Goal: Find specific page/section: Find specific page/section

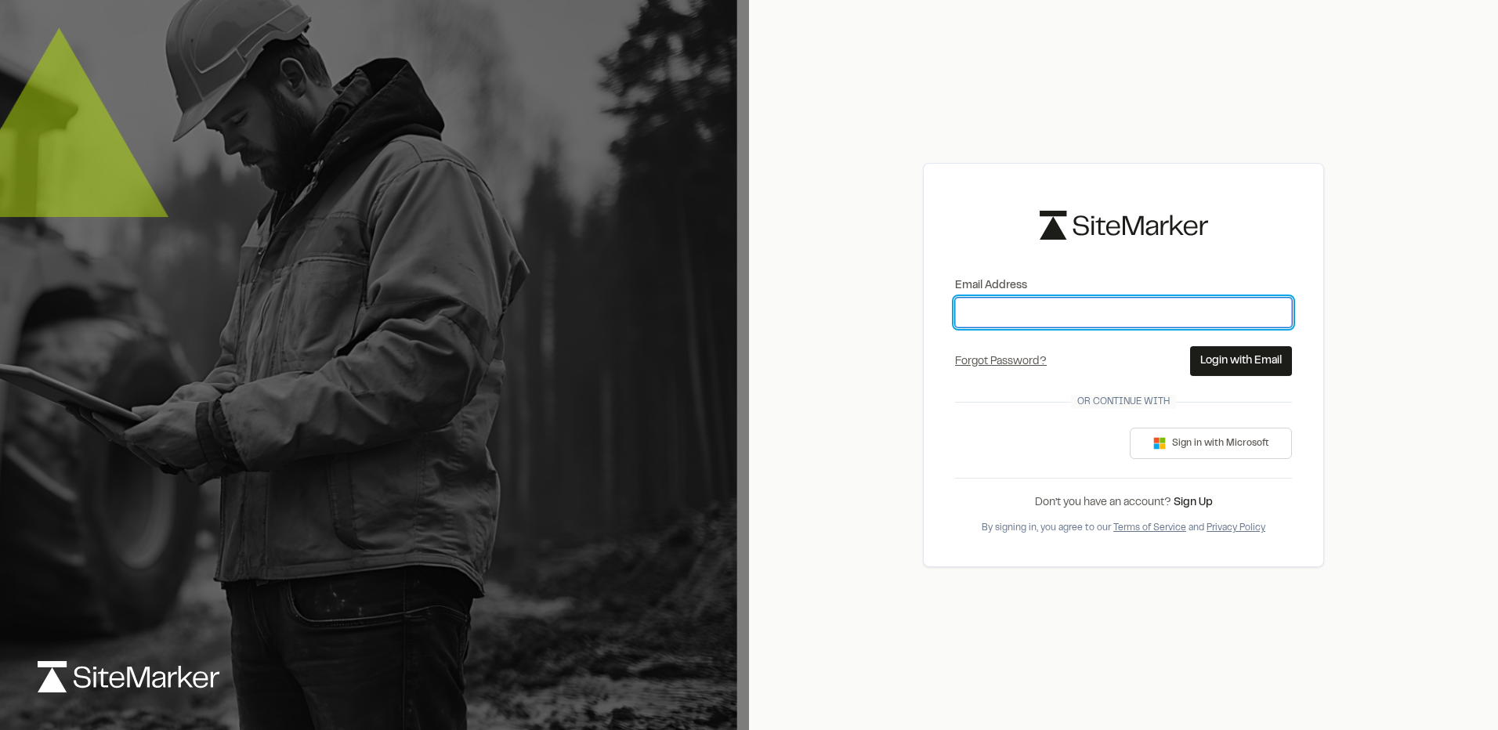
click at [1016, 321] on input "Email Address" at bounding box center [1123, 313] width 337 height 30
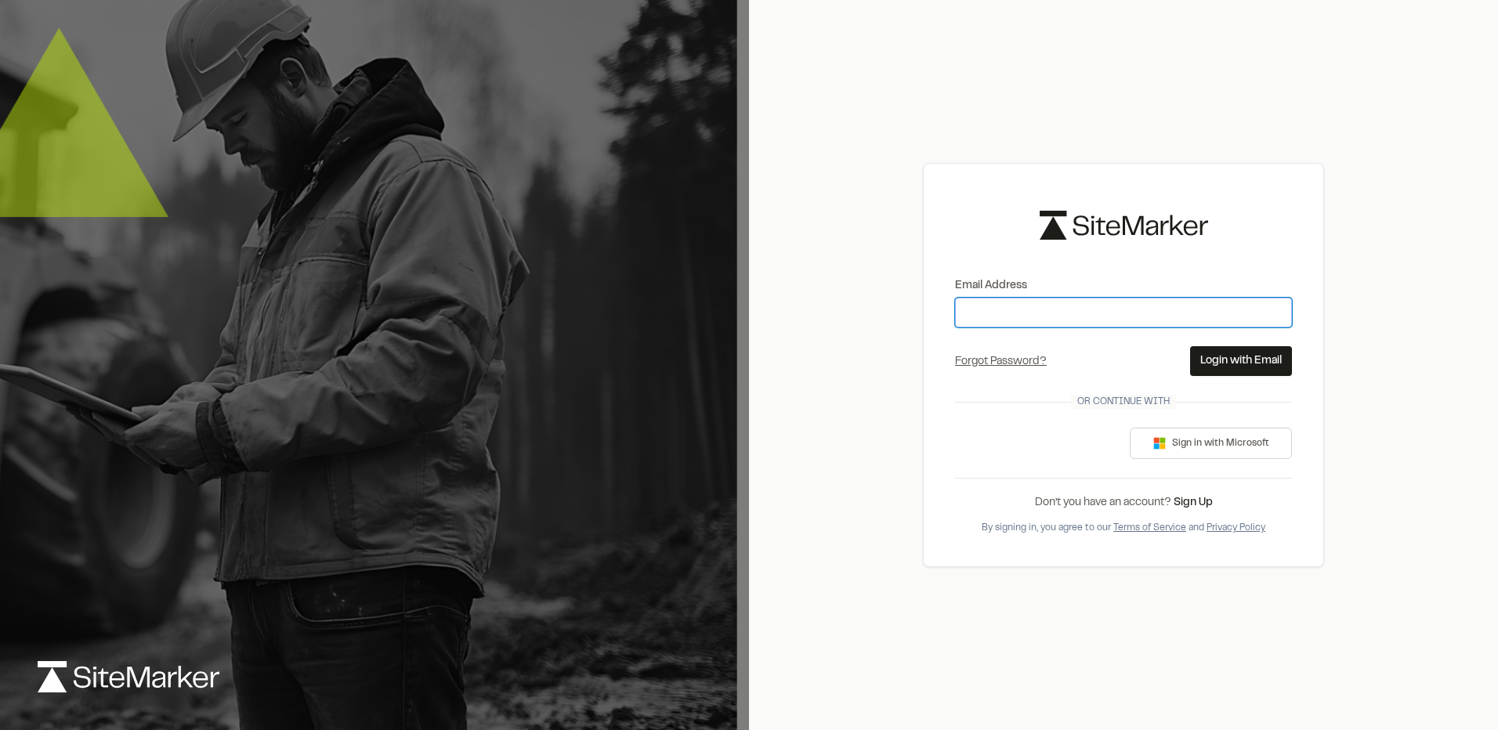
type input "**********"
click at [1240, 367] on button "Login with Email" at bounding box center [1241, 361] width 102 height 30
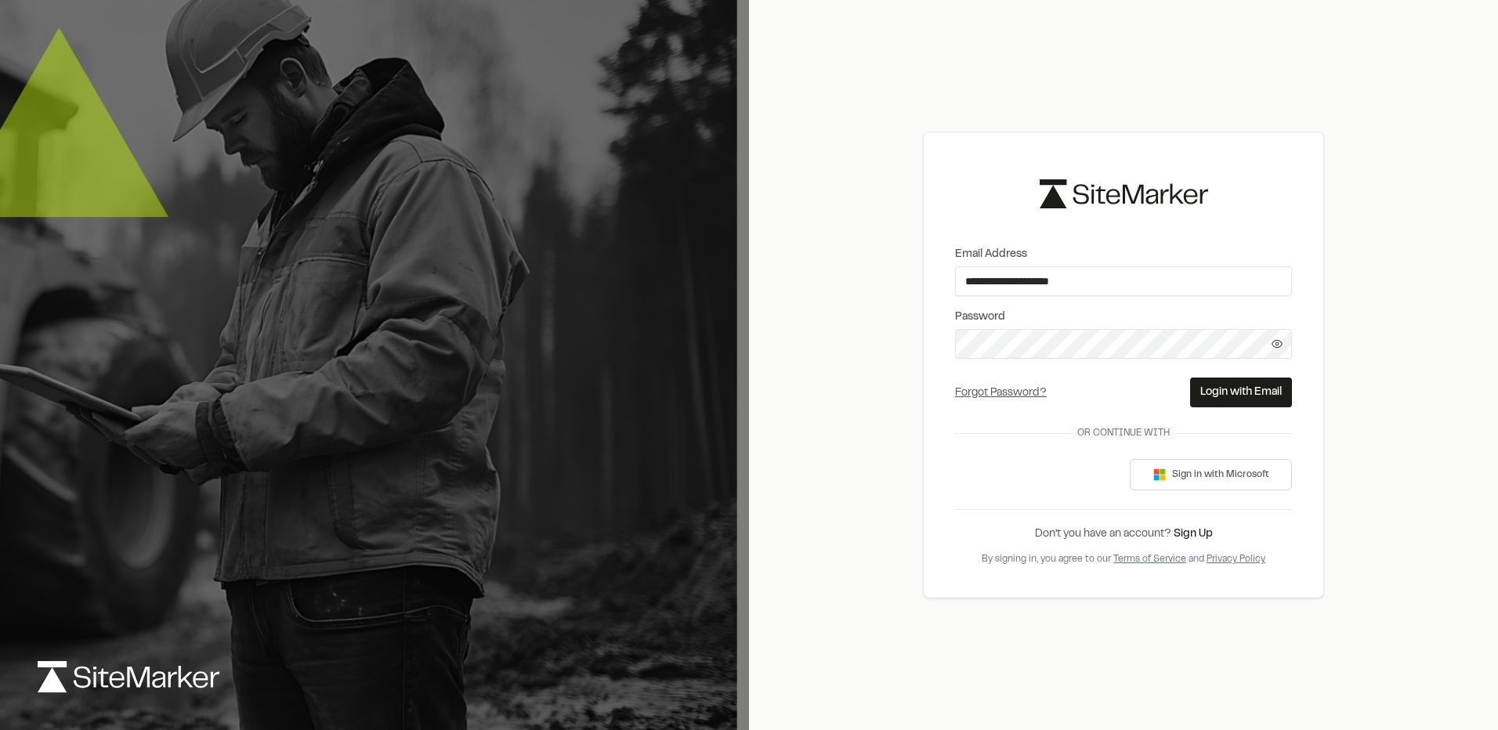
click at [1249, 393] on button "Login with Email" at bounding box center [1241, 393] width 102 height 30
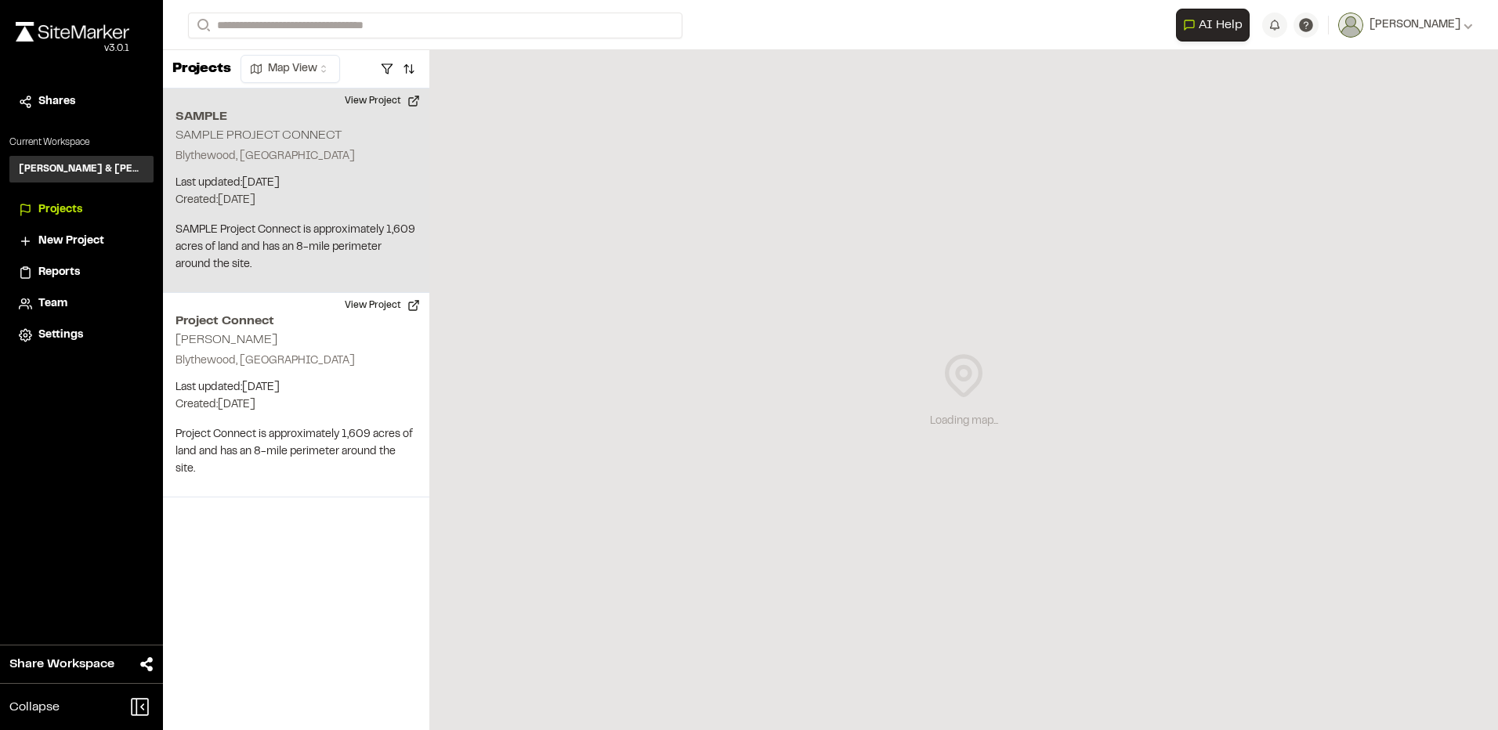
click at [339, 187] on p "Last updated: May 28, 2025" at bounding box center [296, 183] width 241 height 17
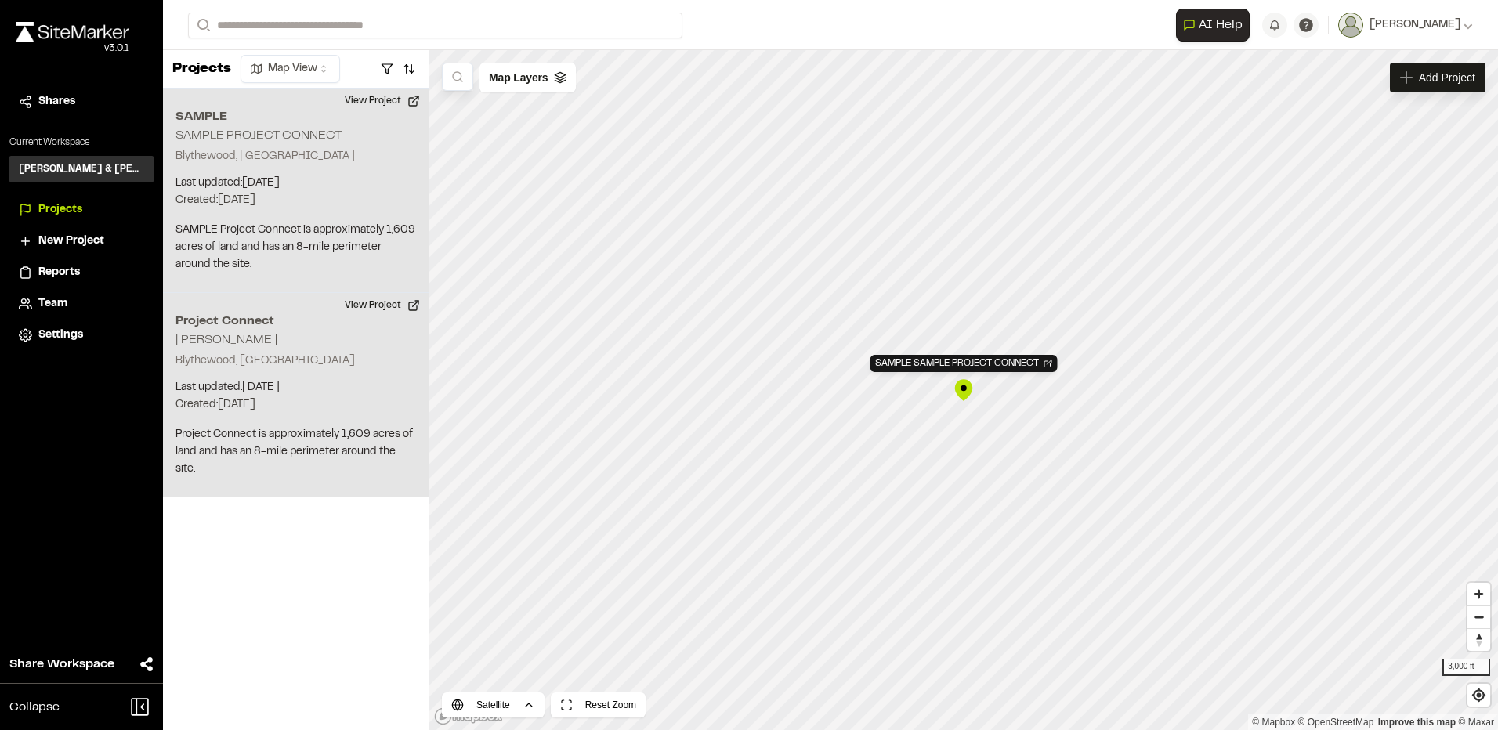
click at [319, 347] on div "Project Connect Edwin Stadsvold Blythewood, SC Last updated: Oct 8, 2025 Budget…" at bounding box center [296, 395] width 266 height 205
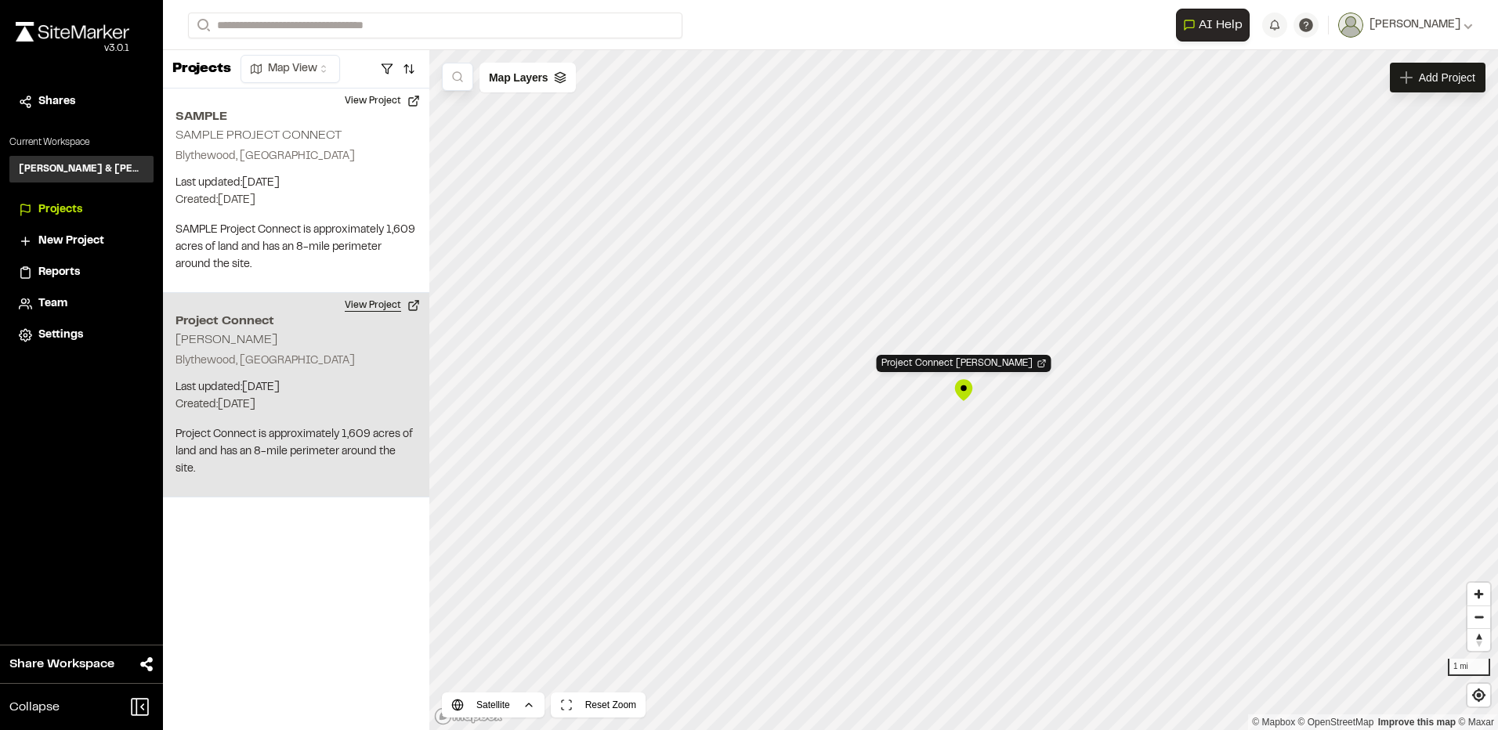
click at [386, 313] on button "View Project" at bounding box center [382, 305] width 94 height 25
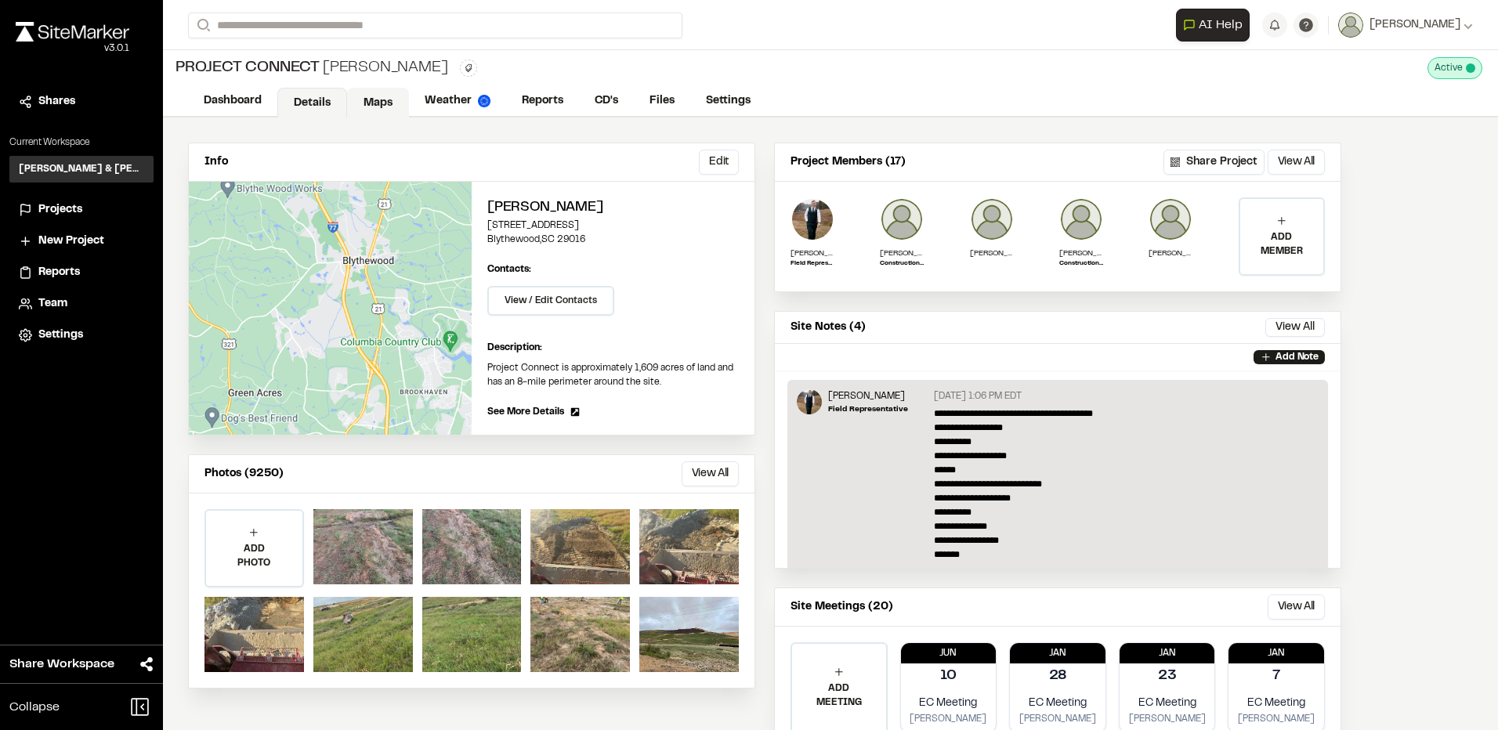
click at [357, 93] on link "Maps" at bounding box center [378, 103] width 62 height 30
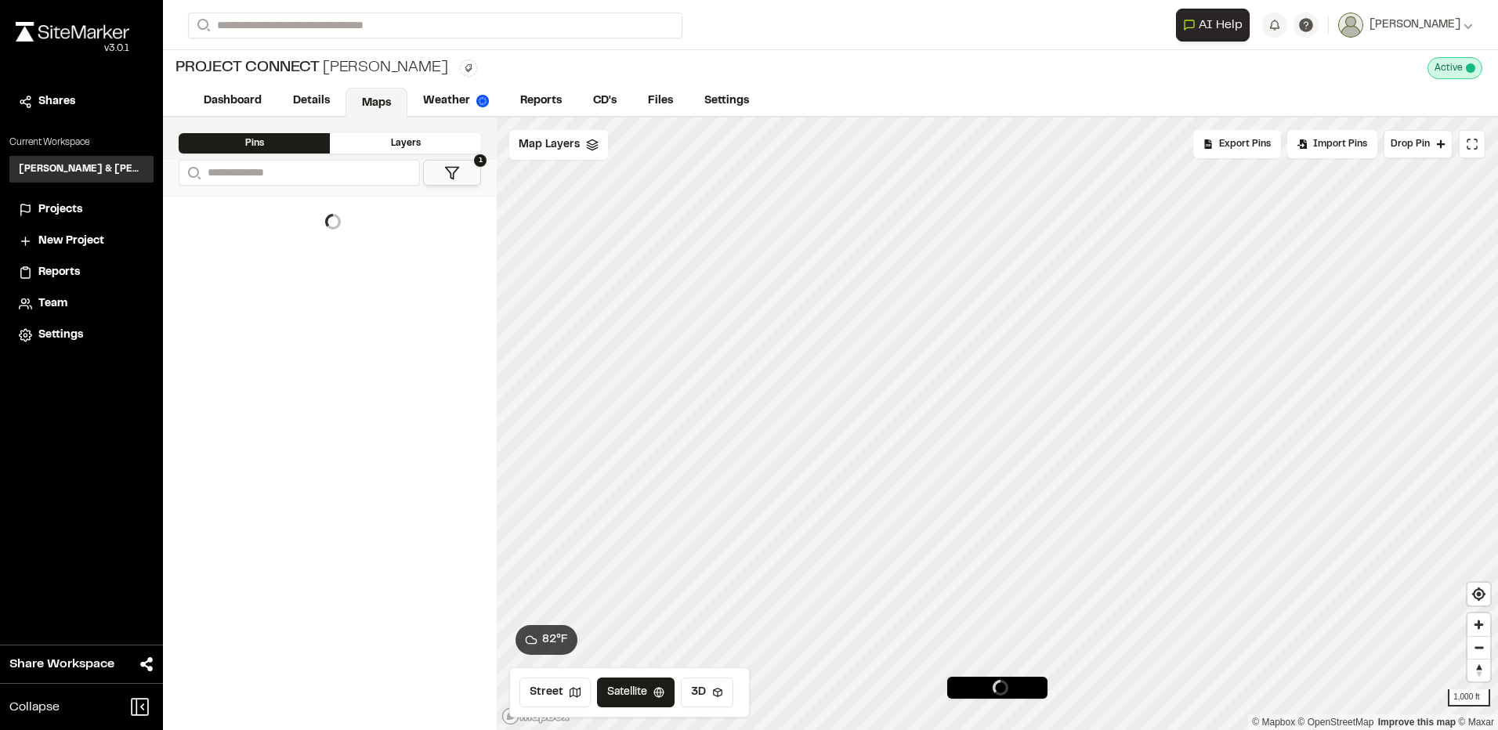
click at [445, 168] on icon at bounding box center [452, 173] width 16 height 16
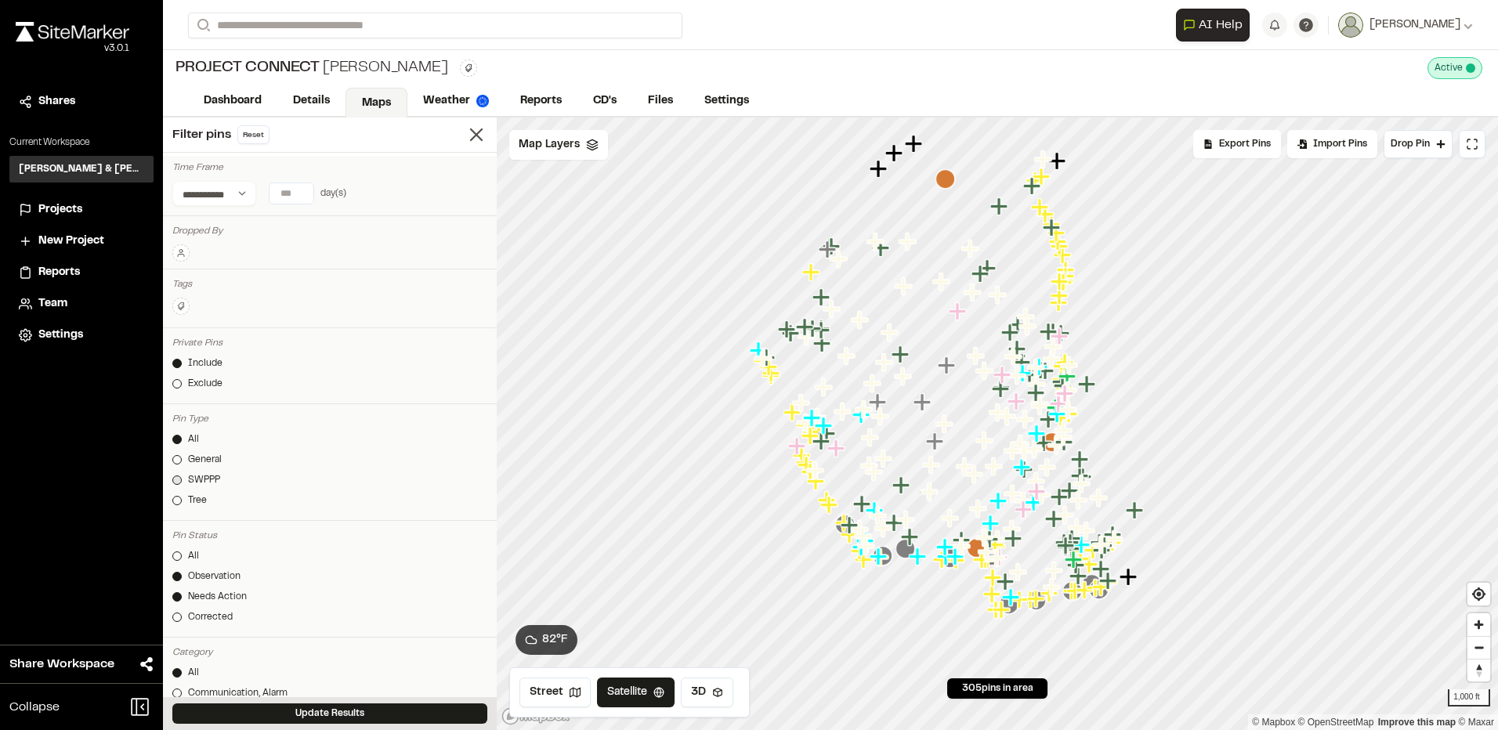
click at [206, 480] on div "SWPPP" at bounding box center [204, 480] width 32 height 14
click at [197, 616] on div "Corrected" at bounding box center [210, 617] width 45 height 14
click at [235, 593] on div "Needs Action" at bounding box center [217, 597] width 59 height 14
click at [226, 575] on div "Observation" at bounding box center [214, 577] width 53 height 14
click at [599, 143] on div "Map Layers" at bounding box center [558, 145] width 99 height 30
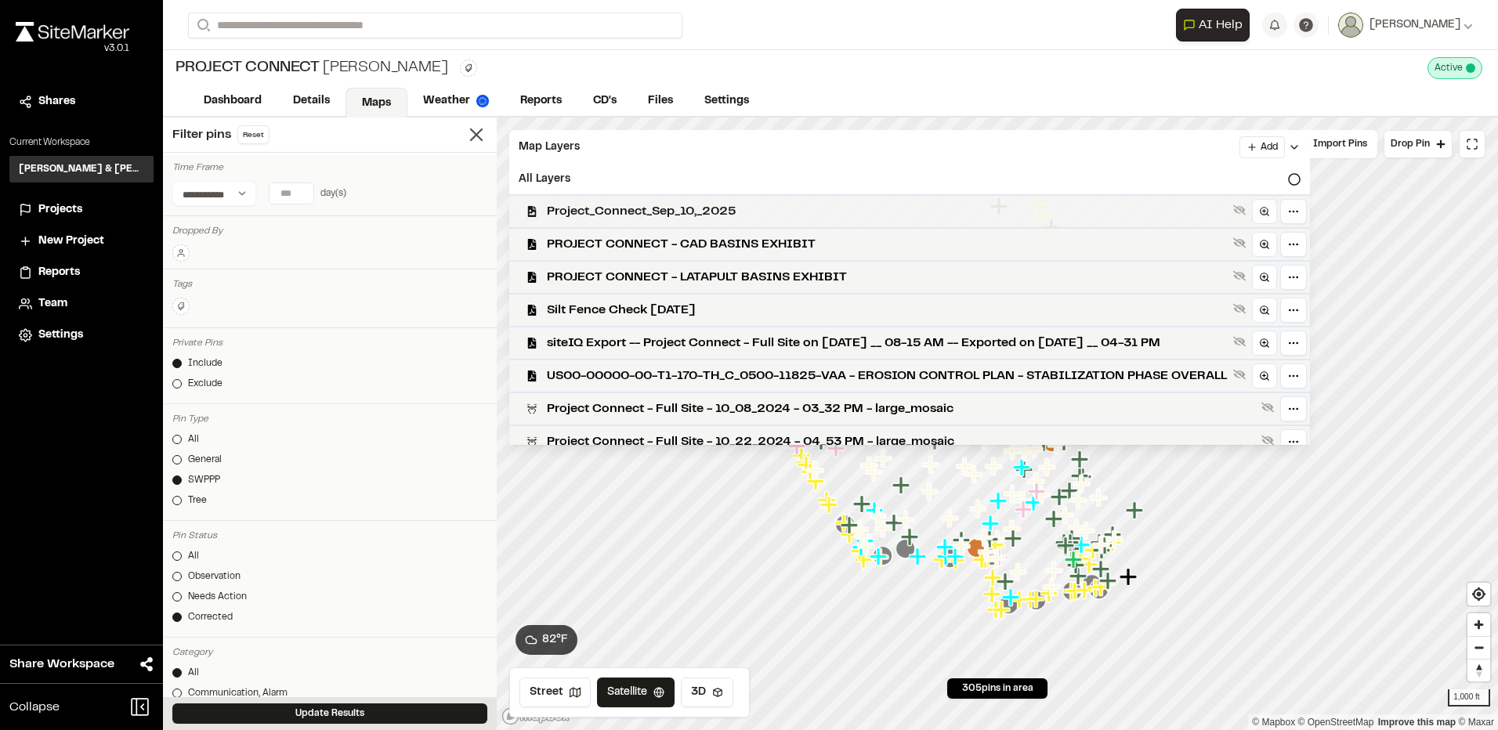
click at [678, 197] on div "Project_Connect_Sep_10,_2025" at bounding box center [903, 210] width 813 height 33
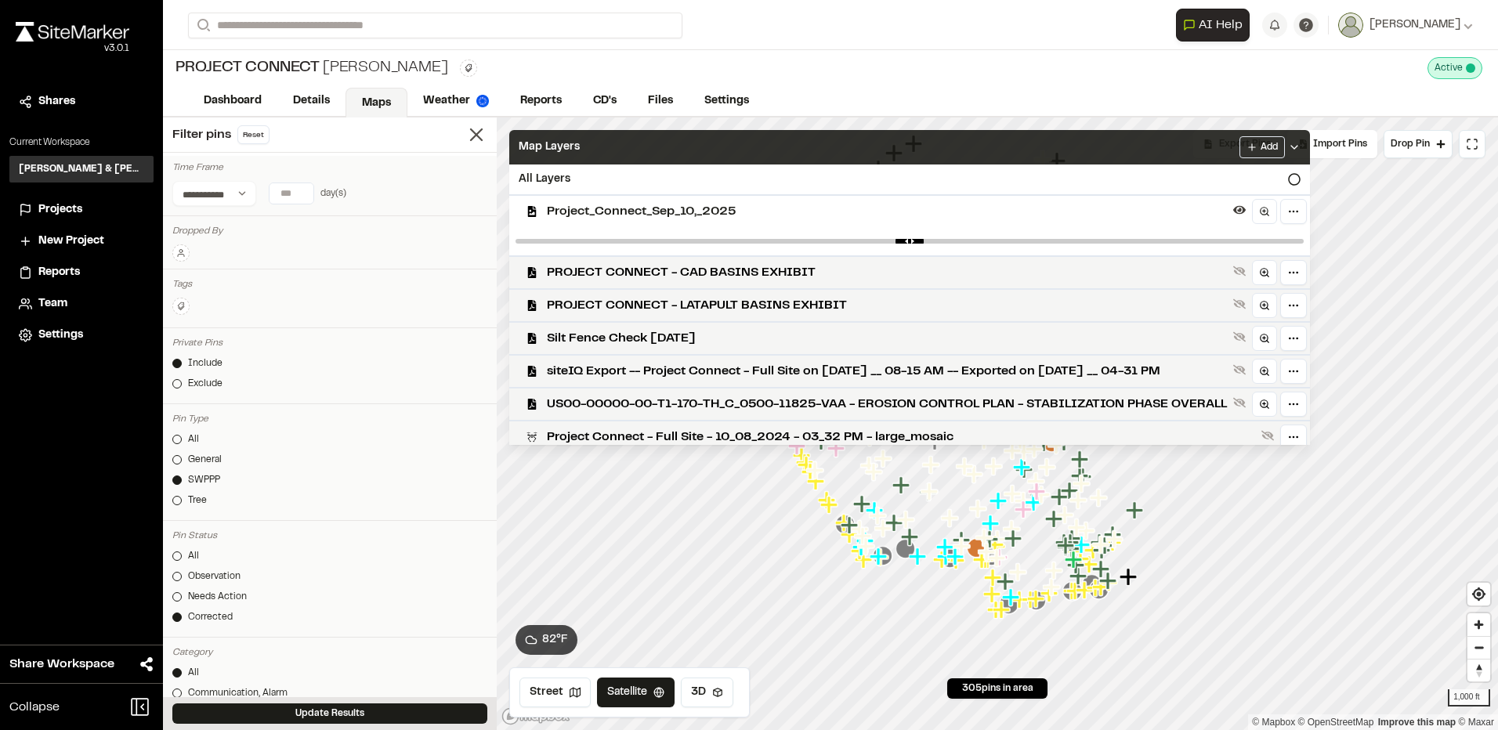
click at [702, 147] on div "Map Layers Add" at bounding box center [909, 147] width 801 height 34
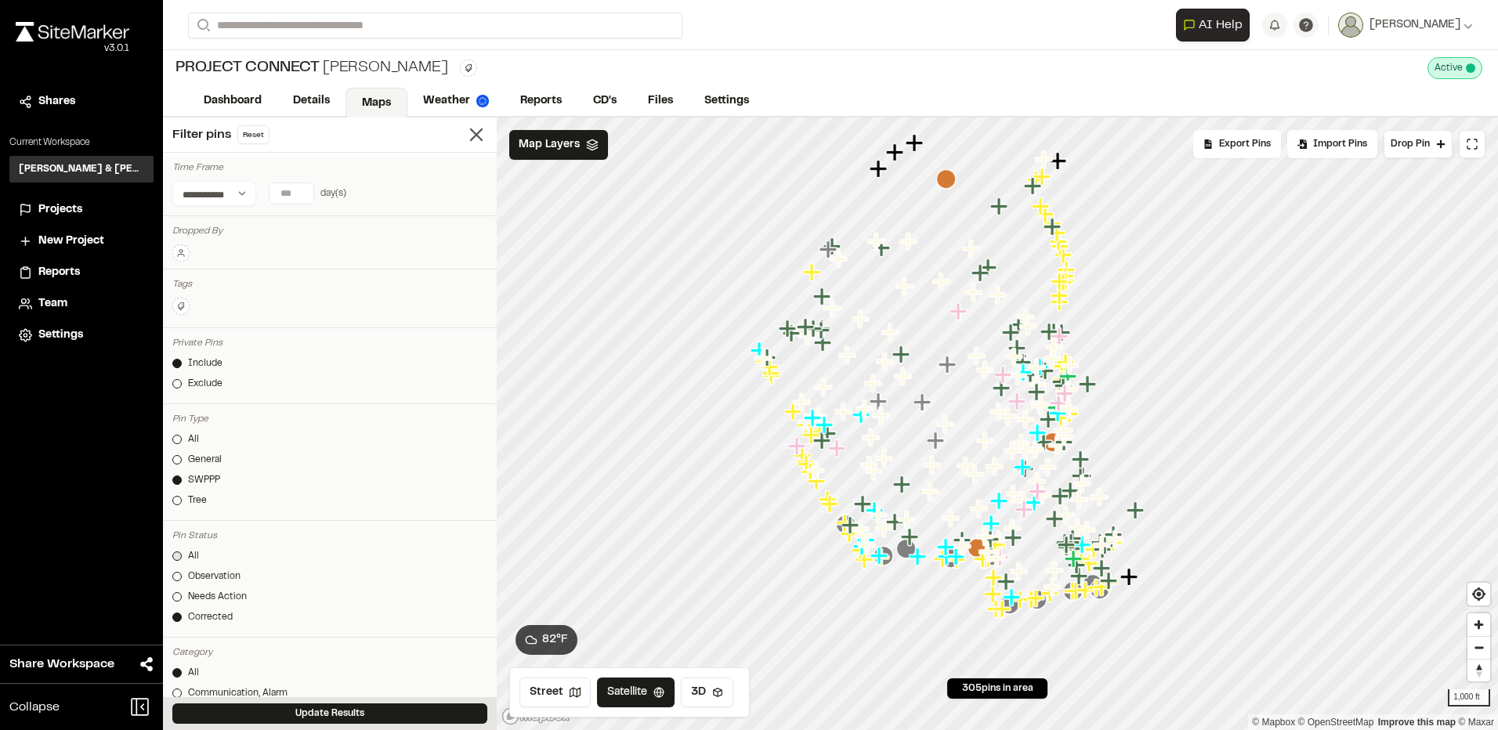
click at [191, 553] on div "All" at bounding box center [193, 556] width 11 height 14
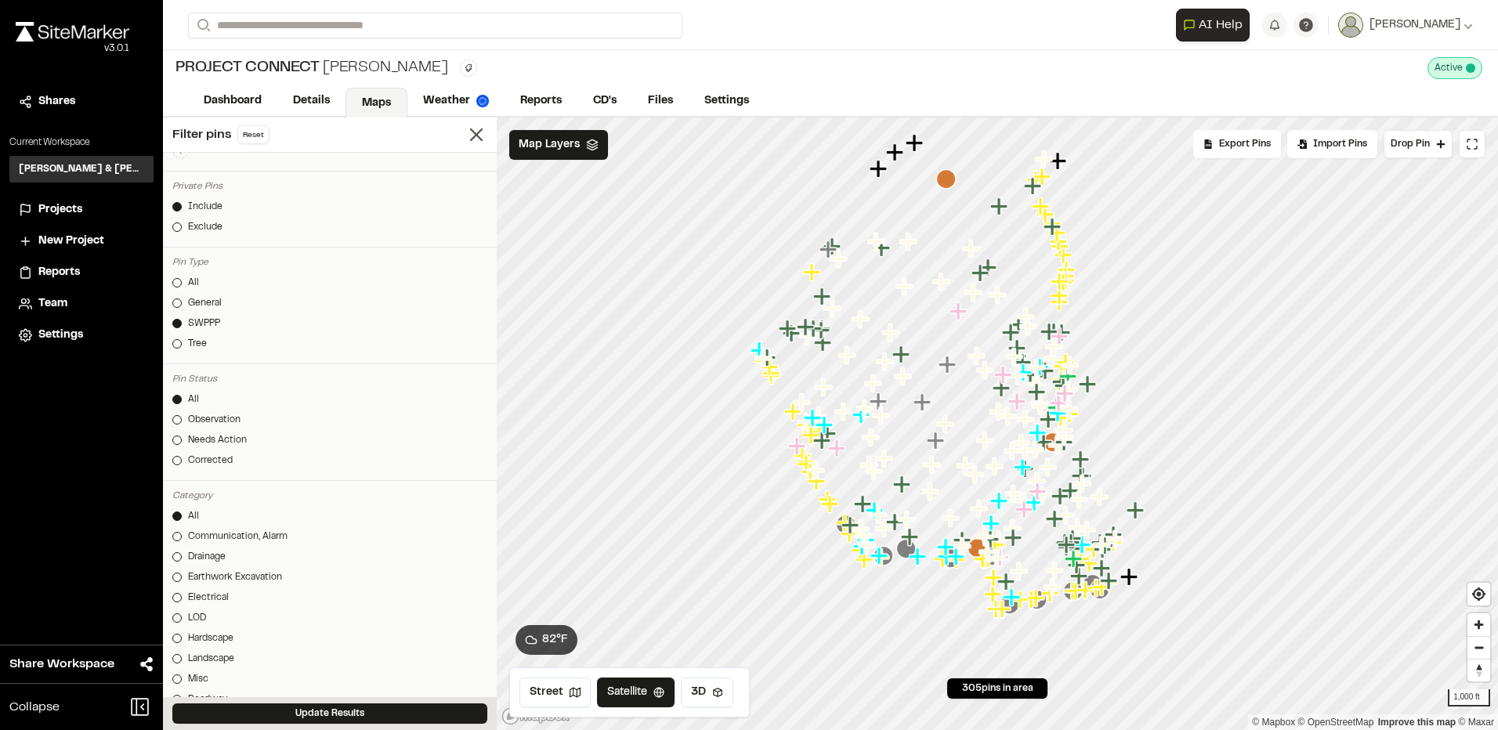
scroll to position [235, 0]
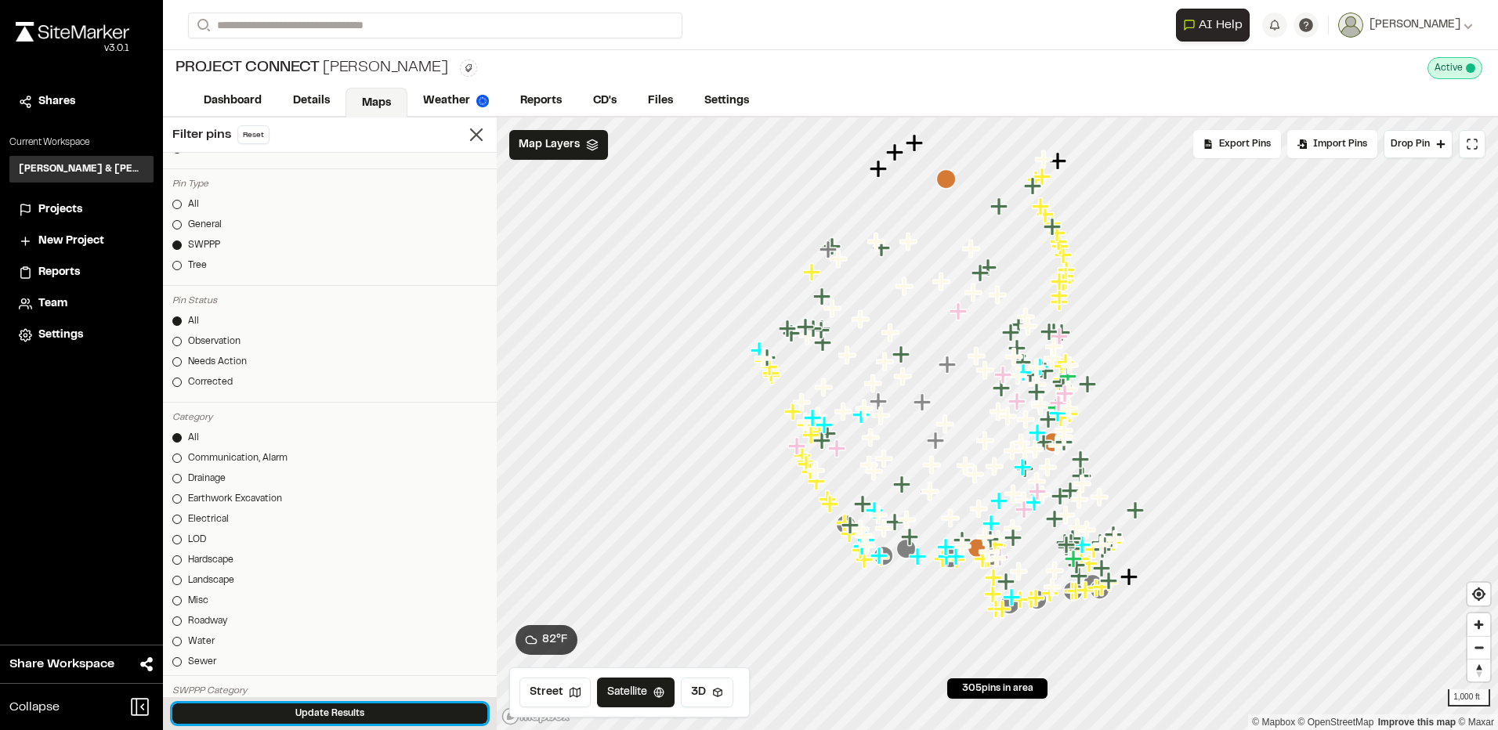
click at [312, 713] on button "Update Results" at bounding box center [329, 714] width 315 height 20
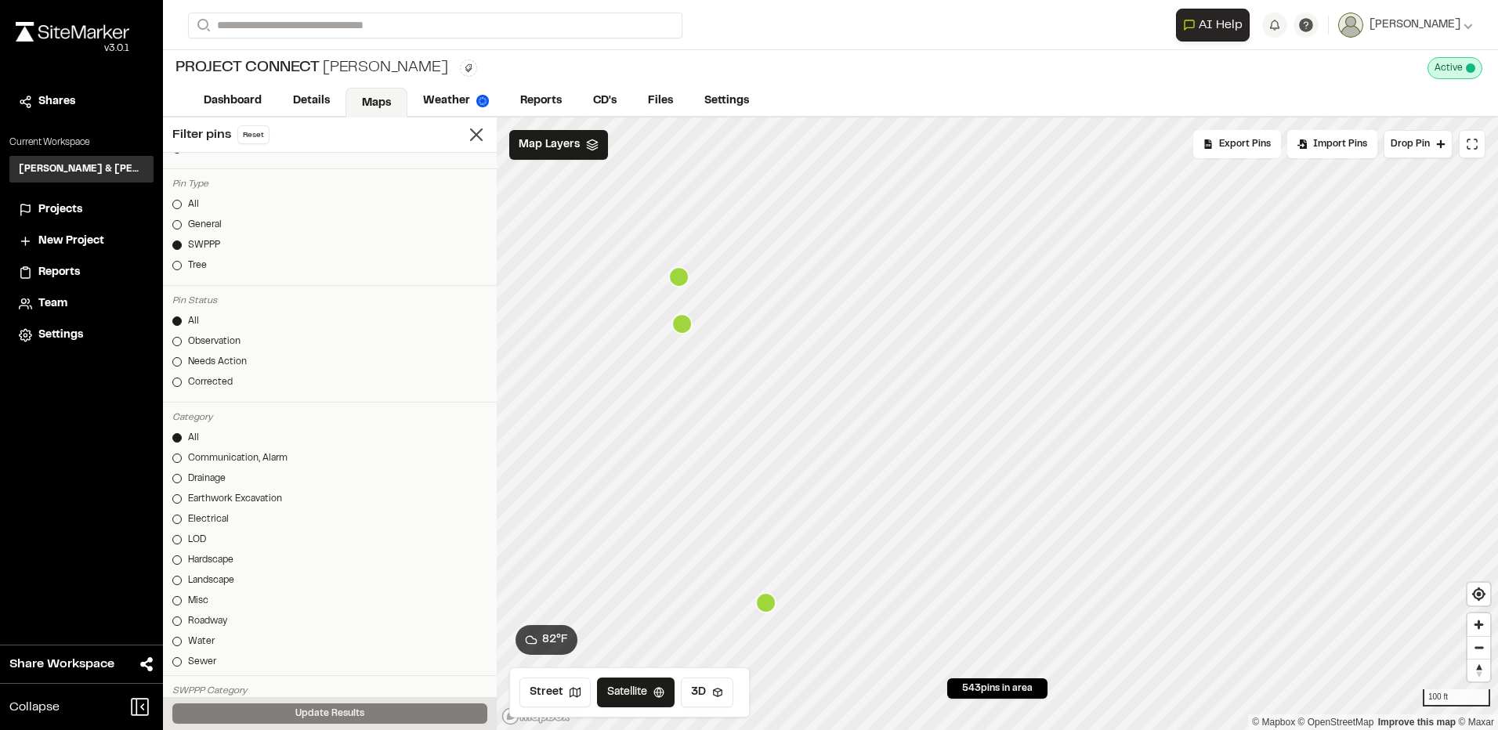
click at [679, 324] on icon "Map marker" at bounding box center [682, 324] width 20 height 20
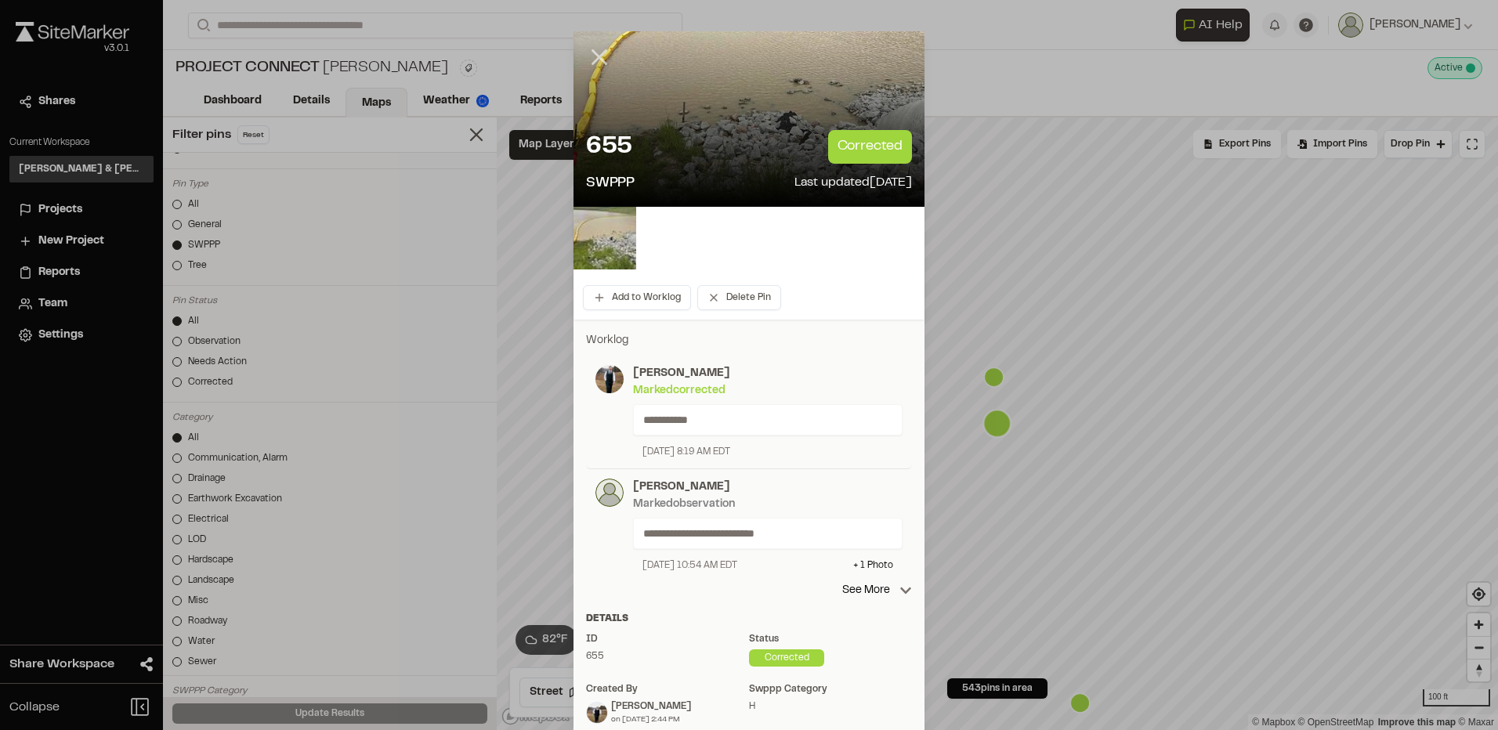
click at [595, 59] on line at bounding box center [599, 57] width 13 height 13
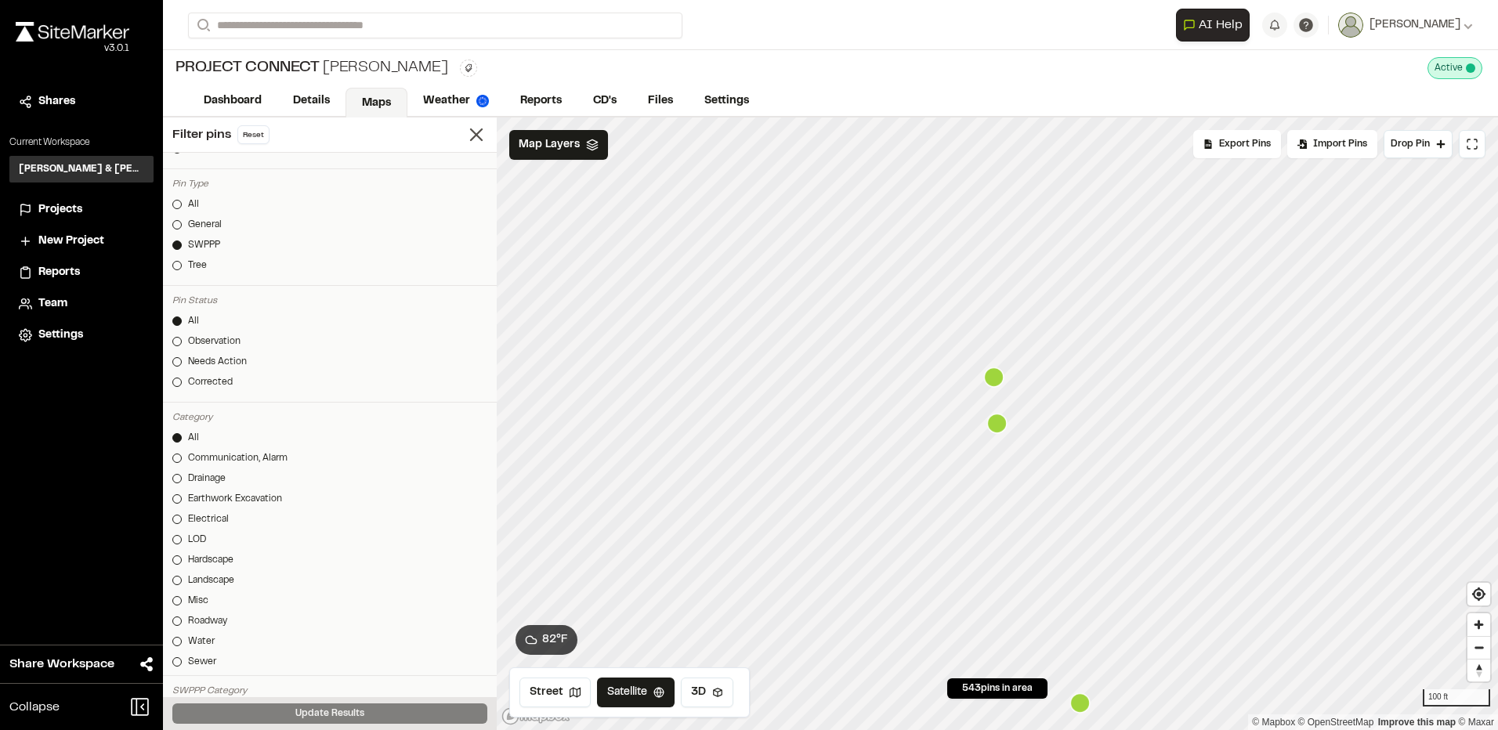
click at [999, 381] on icon "Map marker" at bounding box center [994, 378] width 20 height 20
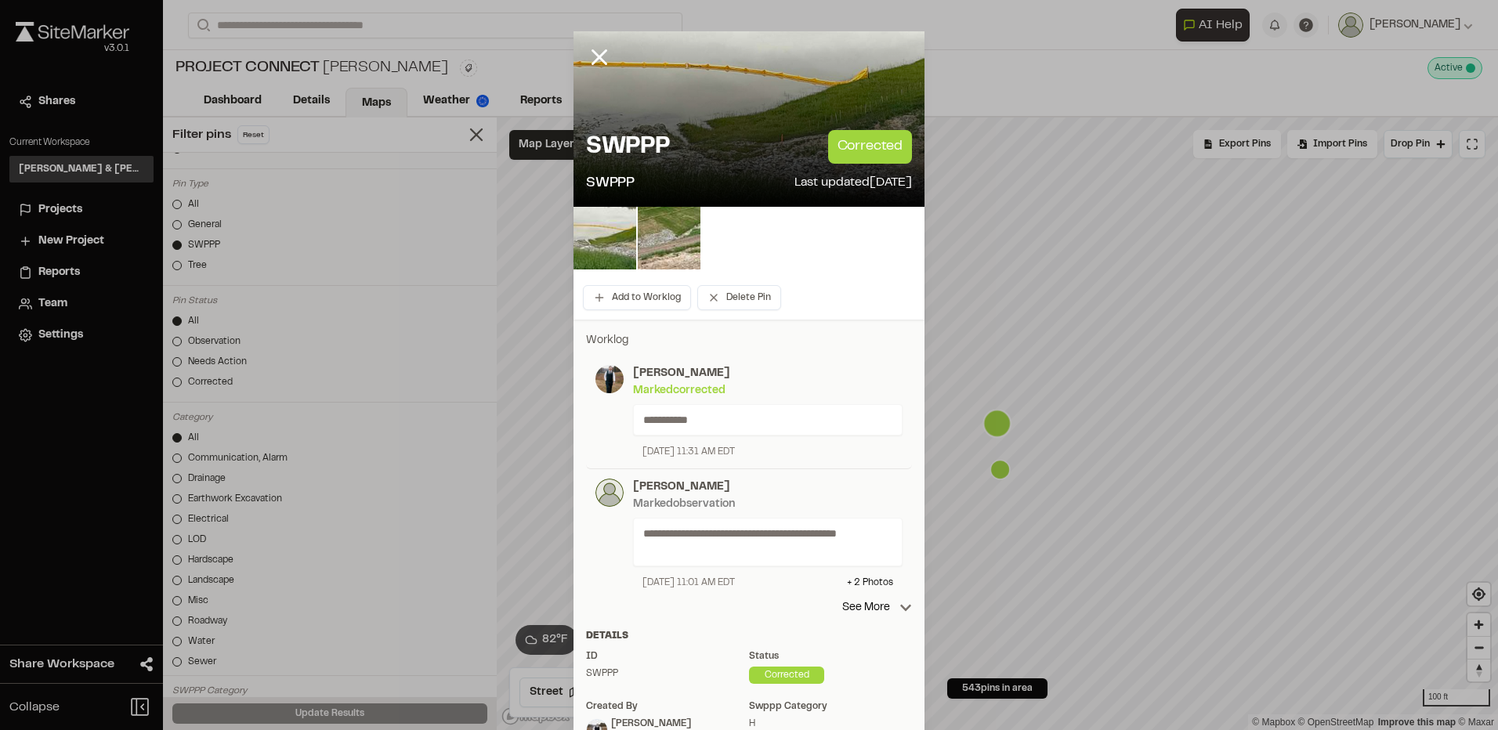
click at [869, 617] on div "**********" at bounding box center [749, 591] width 351 height 542
click at [870, 610] on p "See More" at bounding box center [877, 607] width 70 height 17
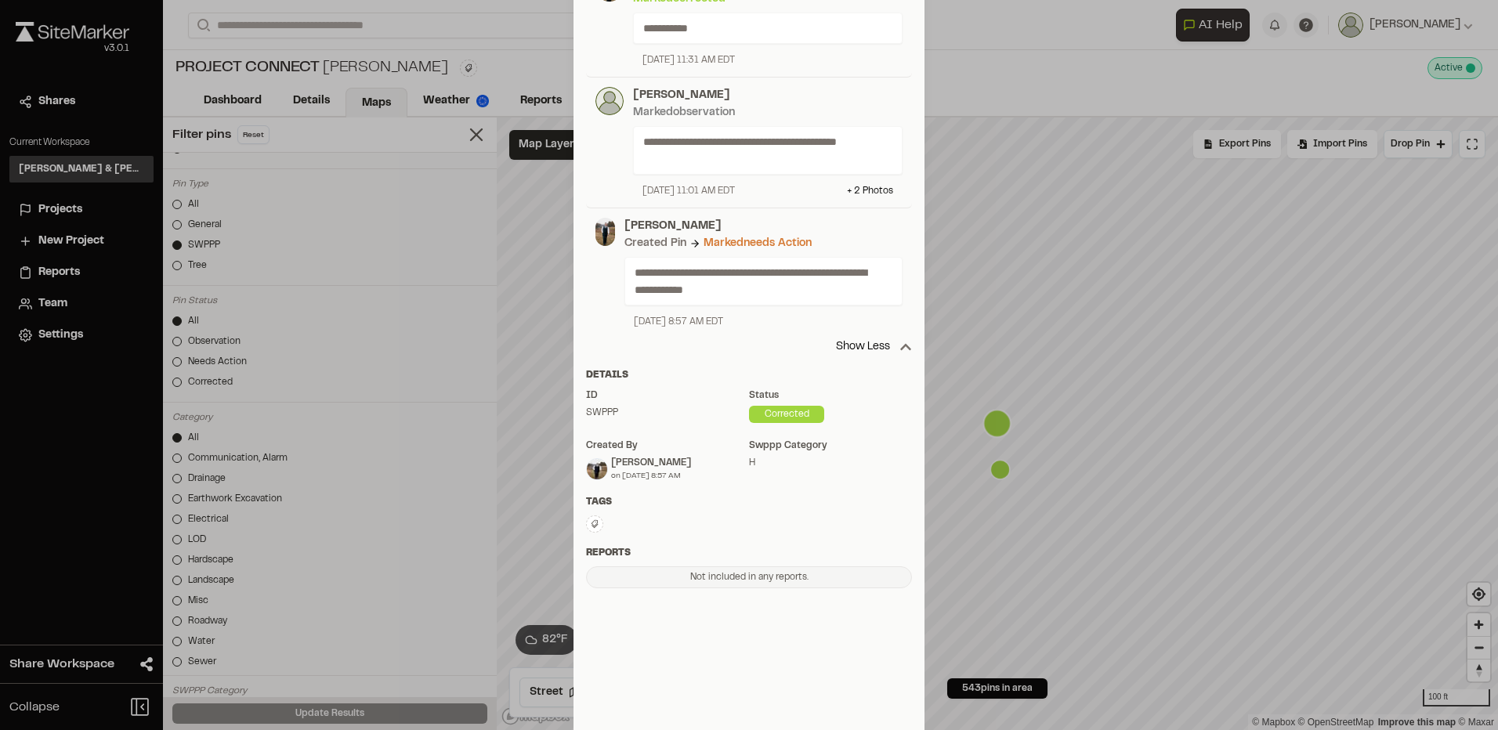
scroll to position [0, 0]
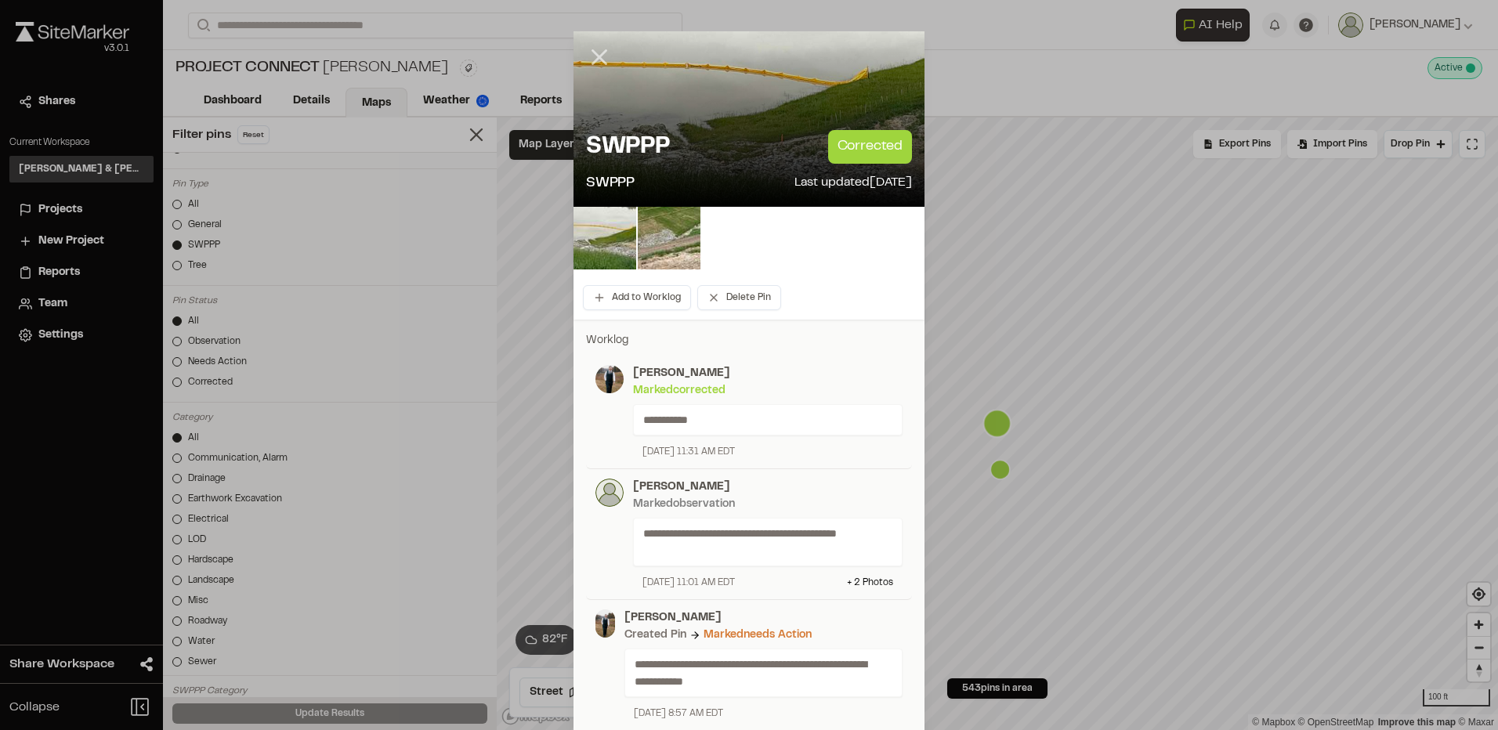
click at [599, 55] on icon at bounding box center [599, 57] width 27 height 27
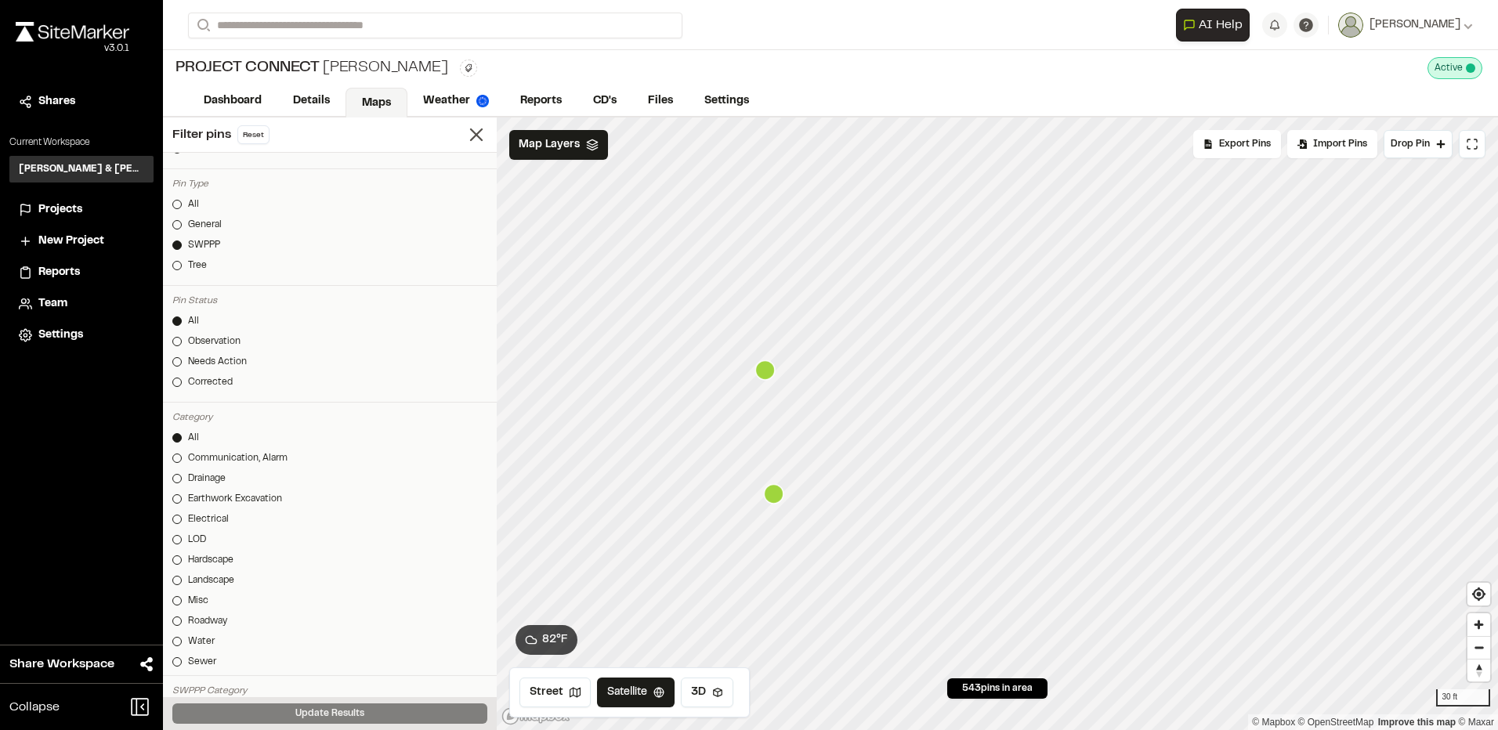
click at [773, 501] on icon "Map marker" at bounding box center [774, 494] width 20 height 20
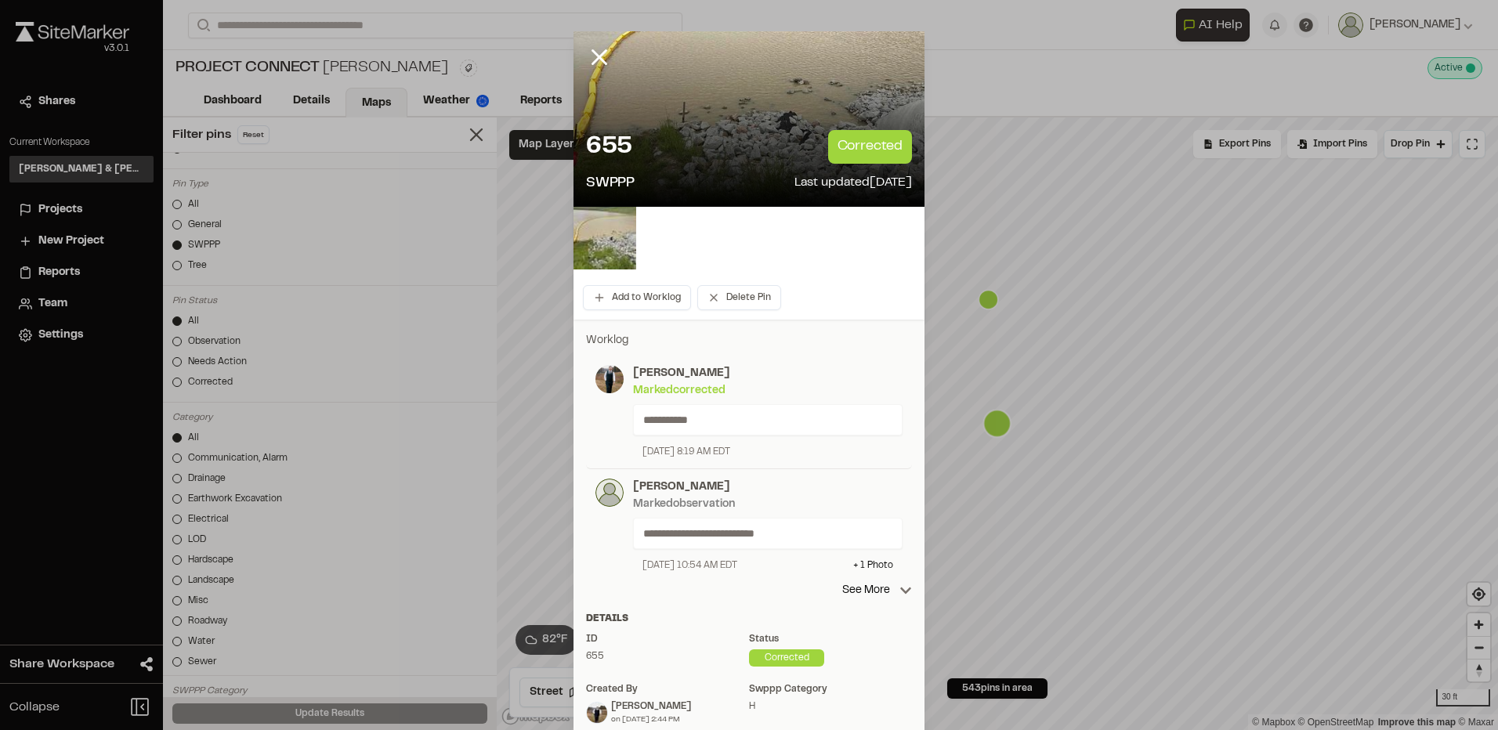
click at [866, 579] on div "**********" at bounding box center [749, 525] width 326 height 113
drag, startPoint x: 862, startPoint y: 592, endPoint x: 868, endPoint y: 576, distance: 16.9
click at [862, 591] on p "See More" at bounding box center [877, 590] width 70 height 17
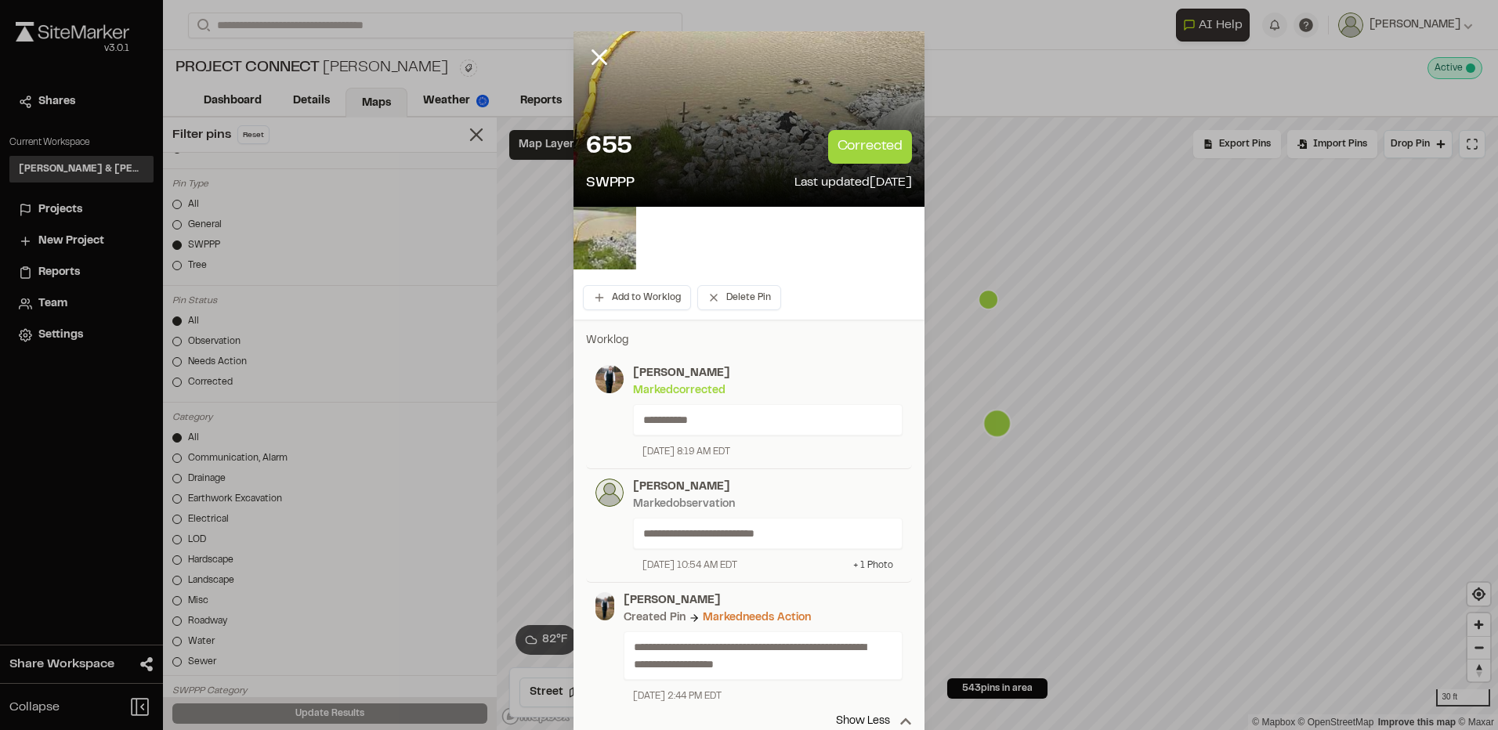
click at [871, 567] on div "+ 1 Photo" at bounding box center [873, 566] width 40 height 14
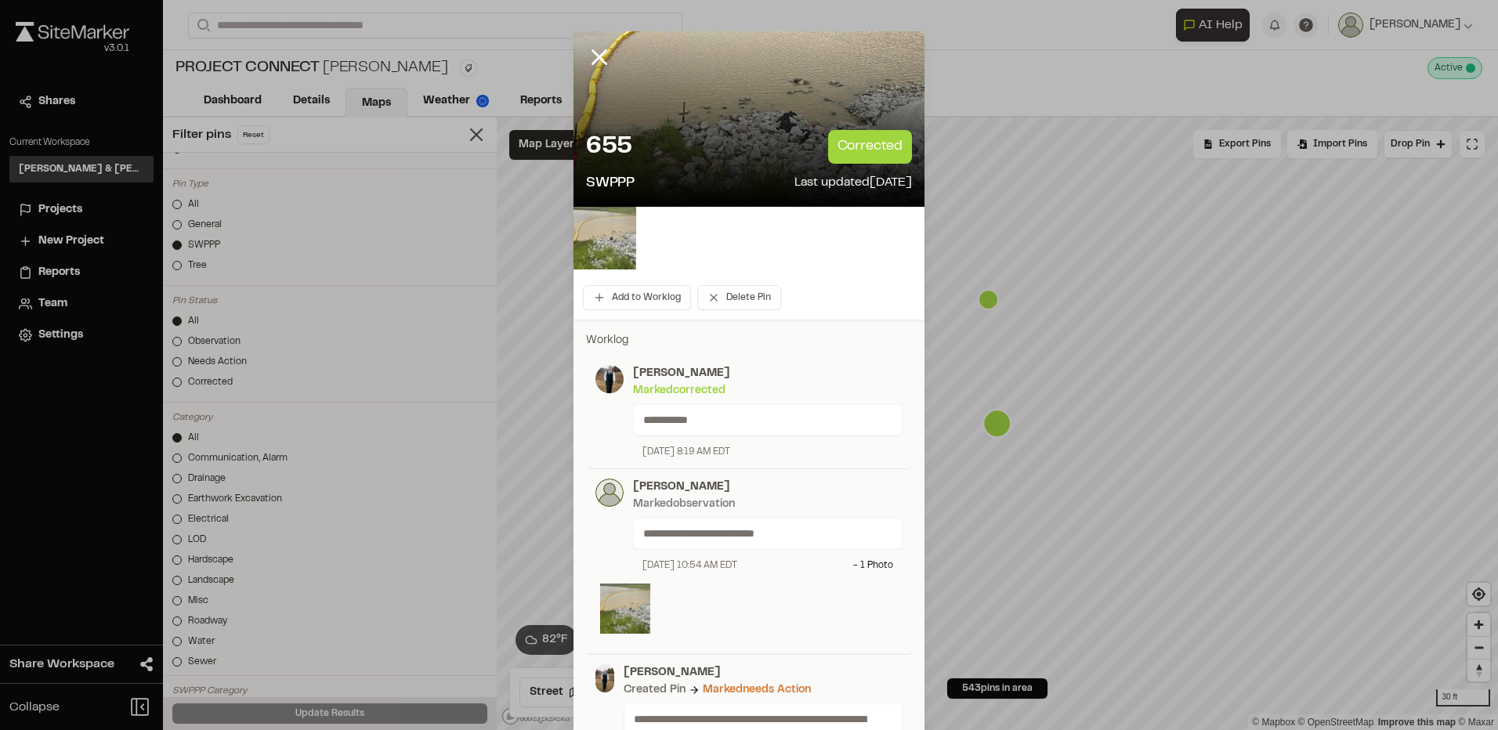
scroll to position [78, 0]
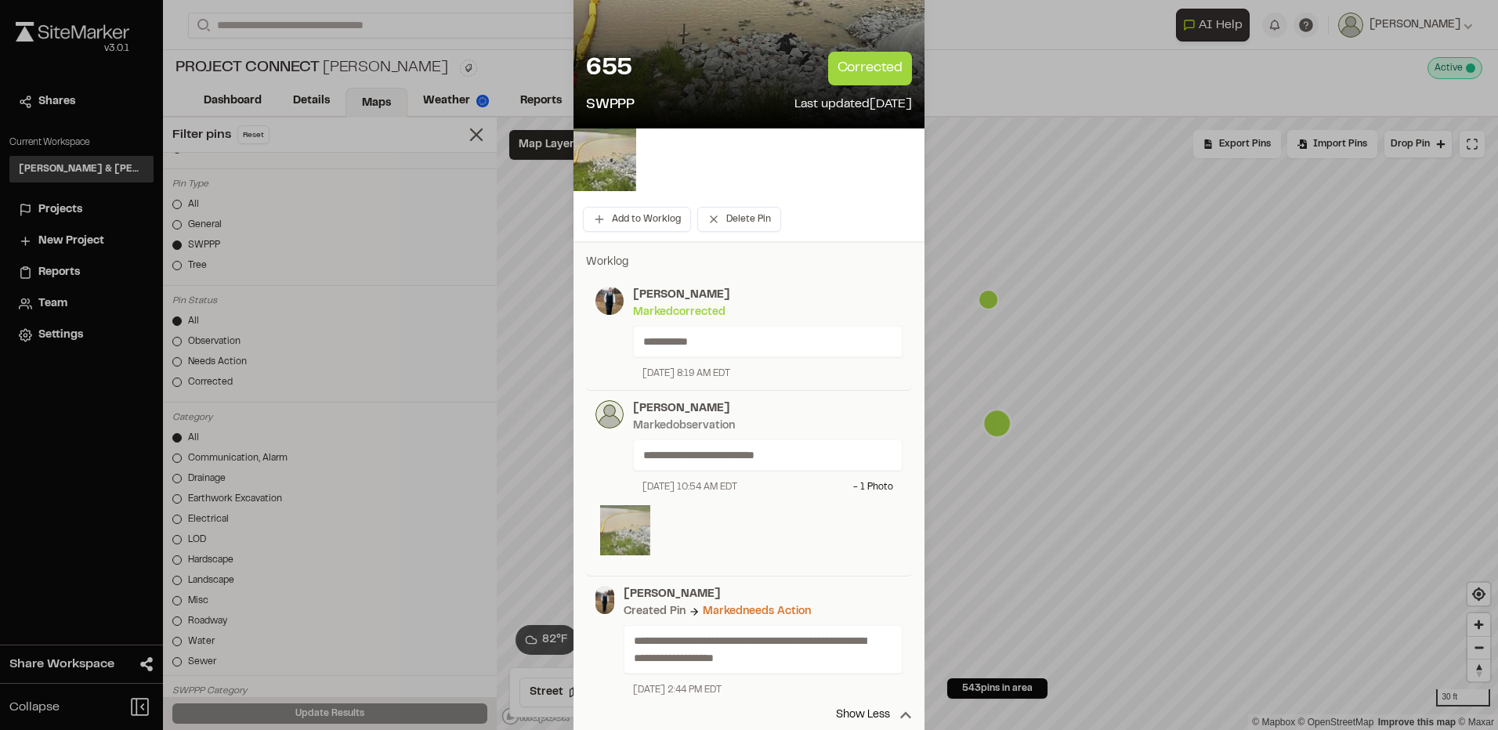
click at [610, 534] on img at bounding box center [625, 530] width 50 height 50
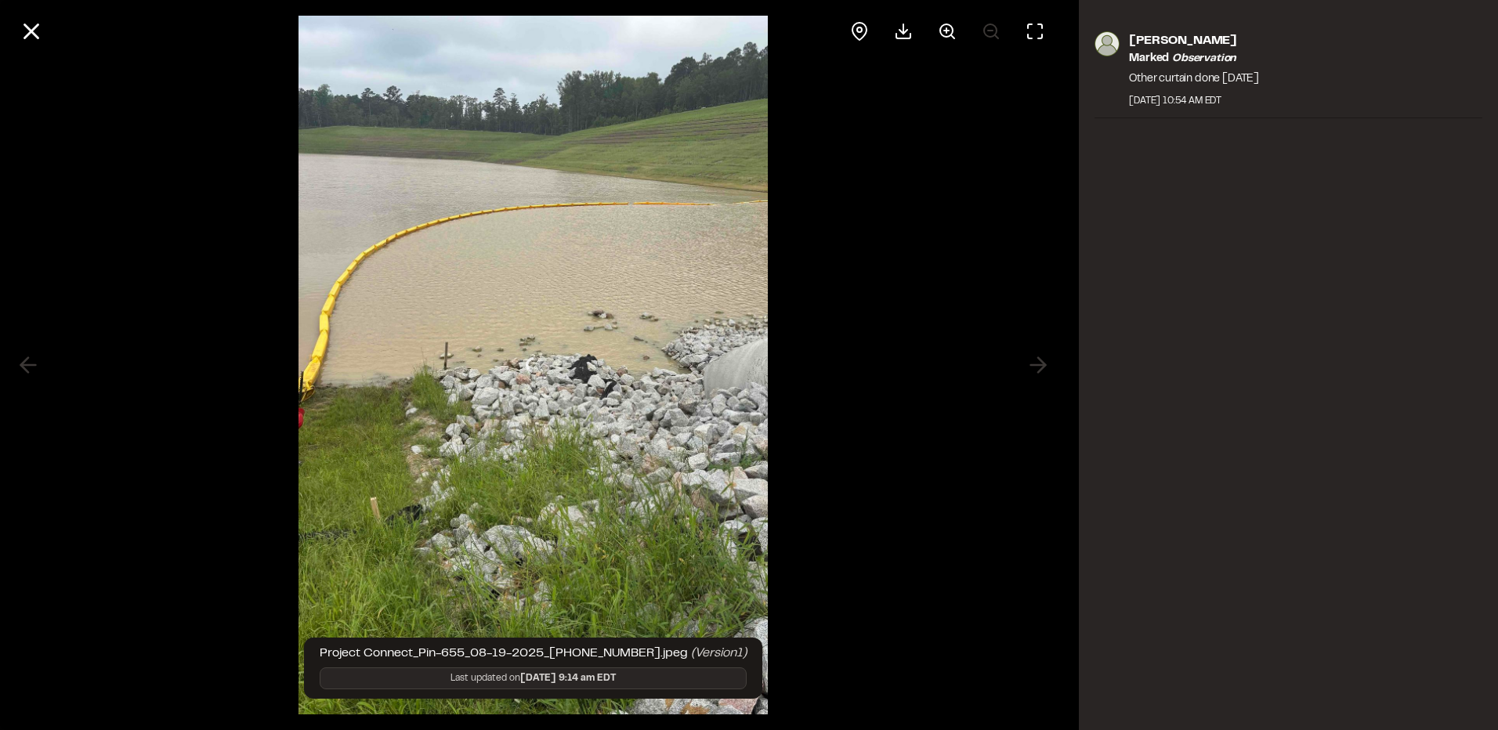
scroll to position [0, 0]
click at [35, 40] on icon at bounding box center [31, 31] width 27 height 27
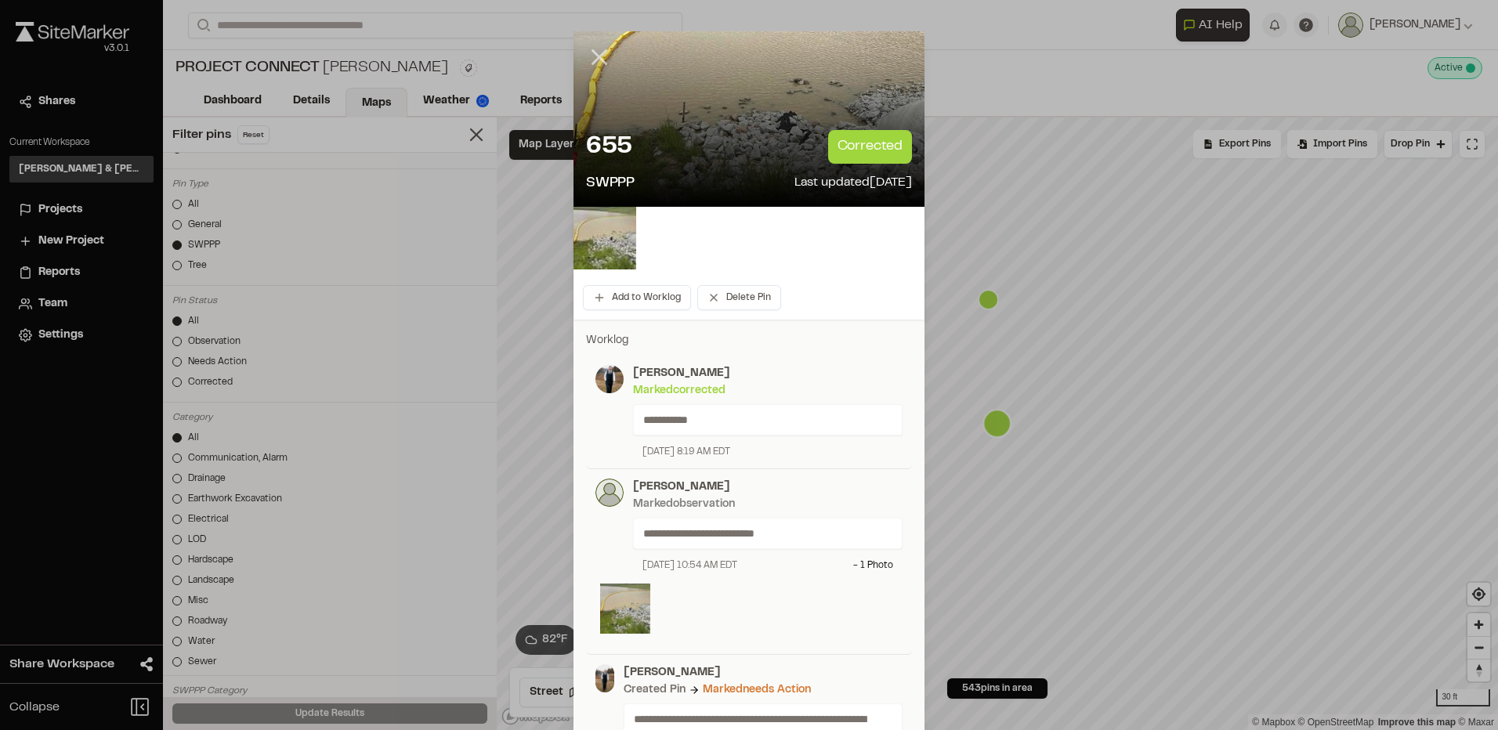
click at [586, 51] on icon at bounding box center [599, 57] width 27 height 27
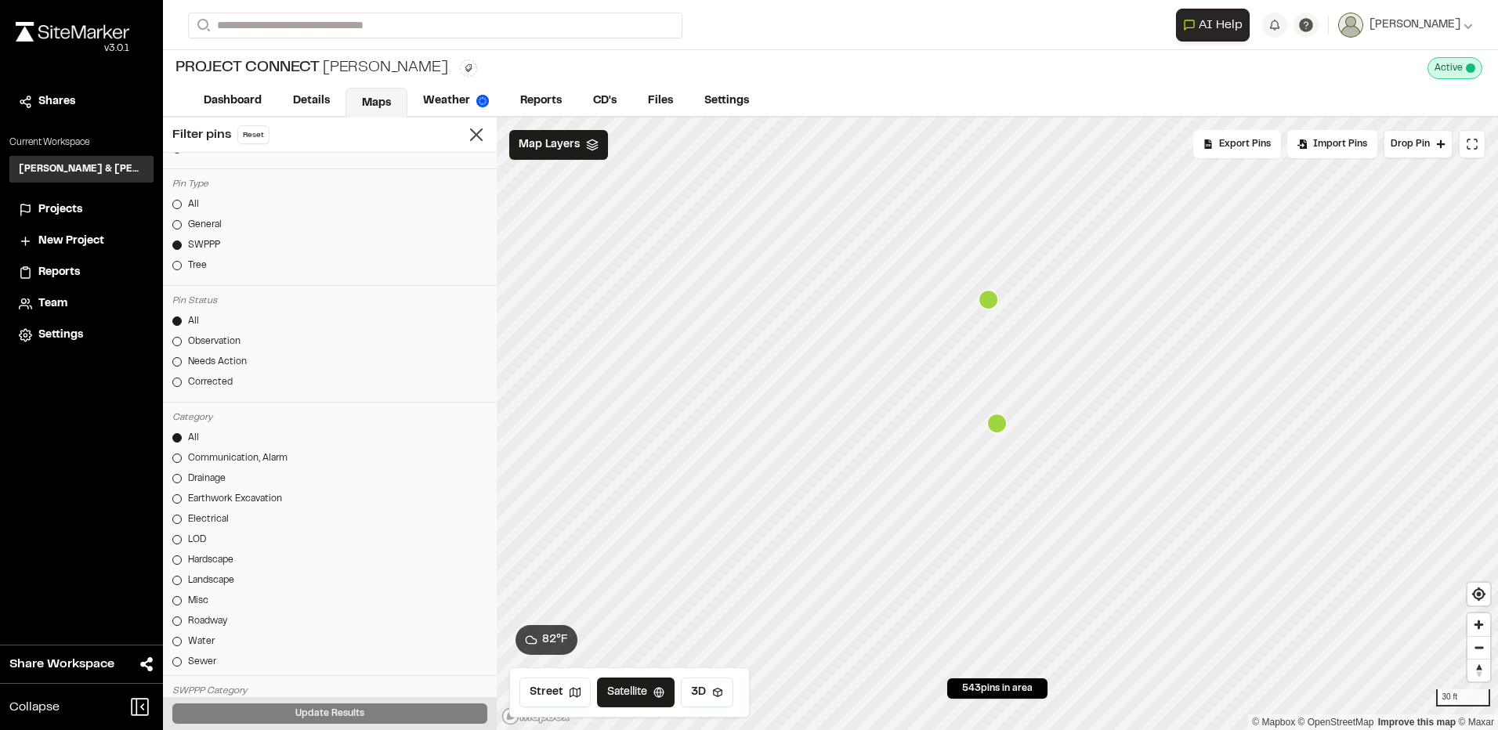
click at [986, 307] on icon "Map marker" at bounding box center [989, 300] width 20 height 20
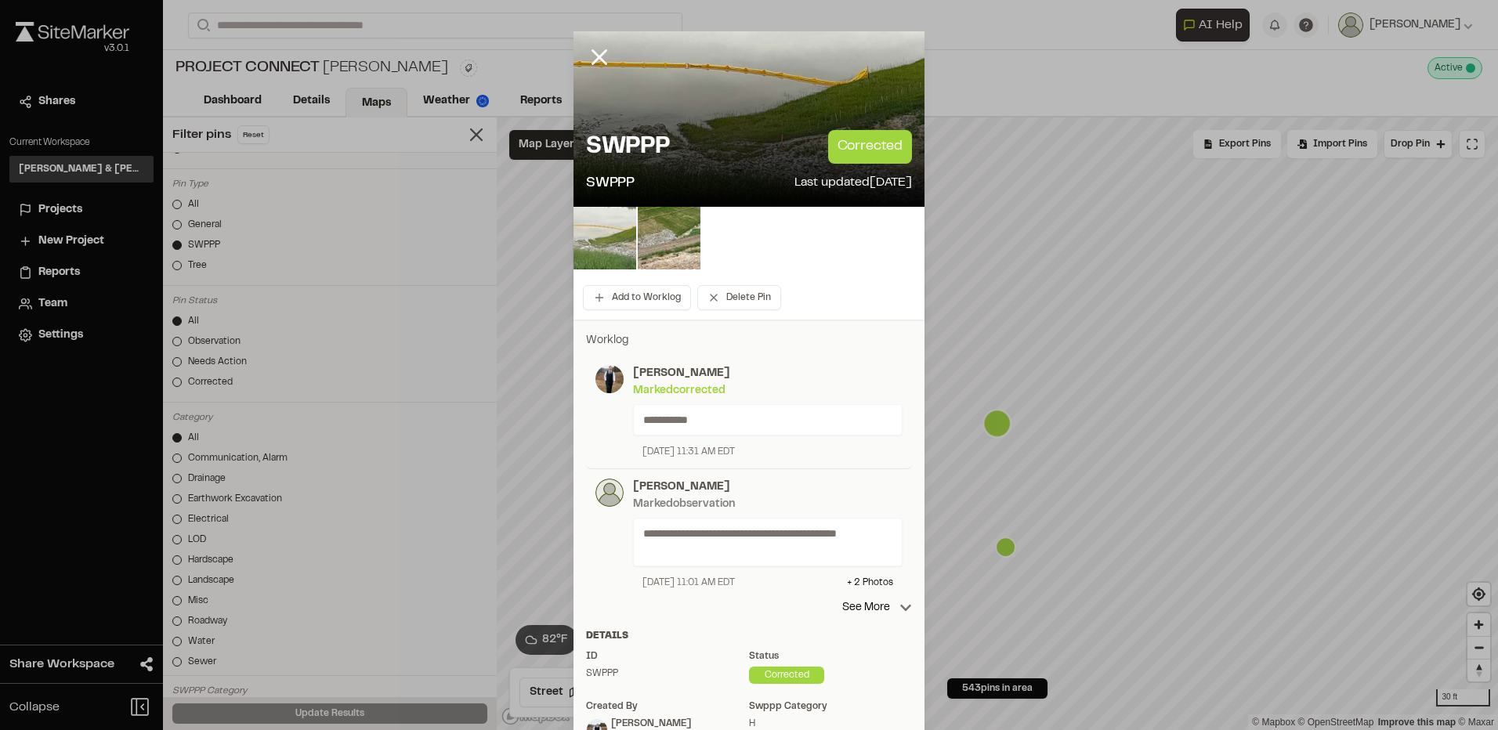
click at [613, 250] on img at bounding box center [605, 238] width 63 height 63
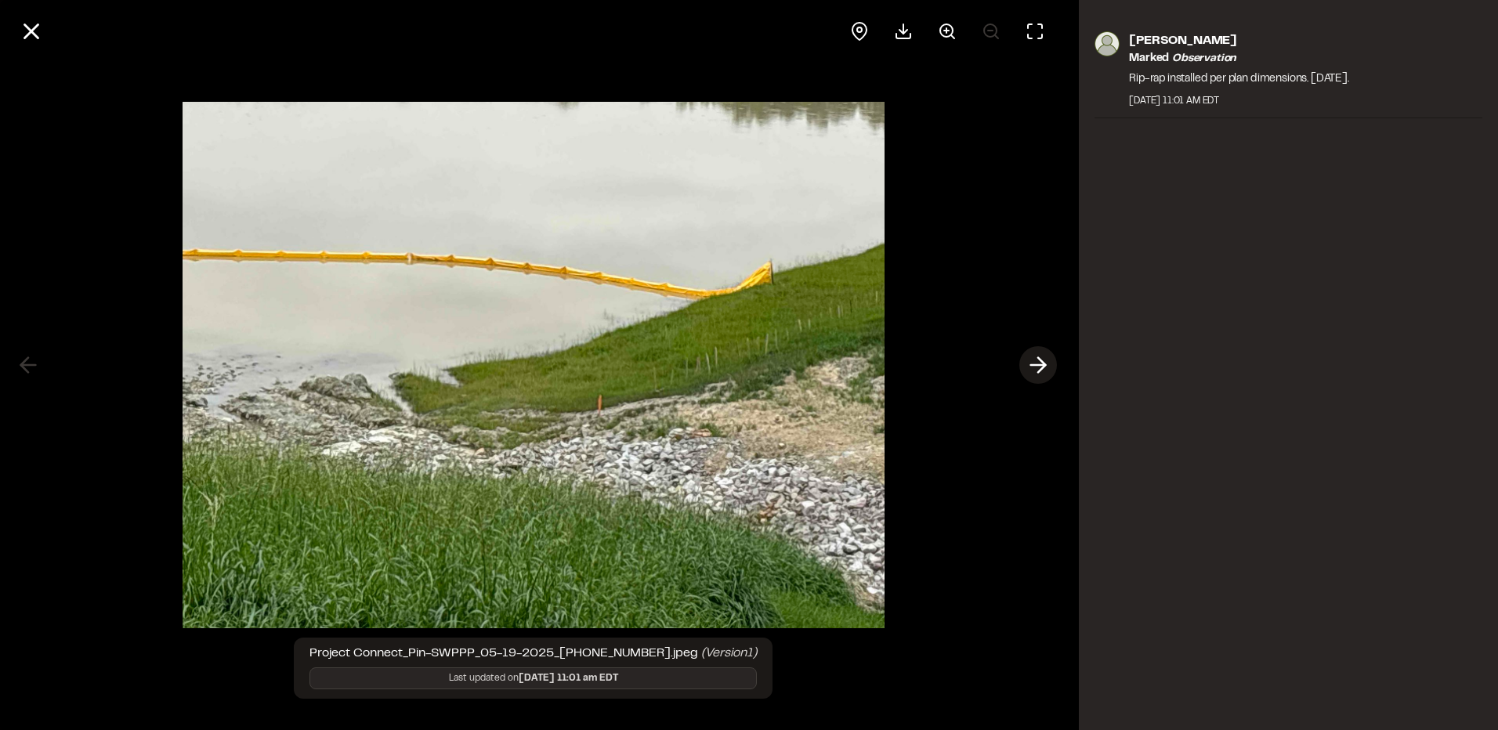
click at [1043, 360] on icon at bounding box center [1038, 365] width 25 height 27
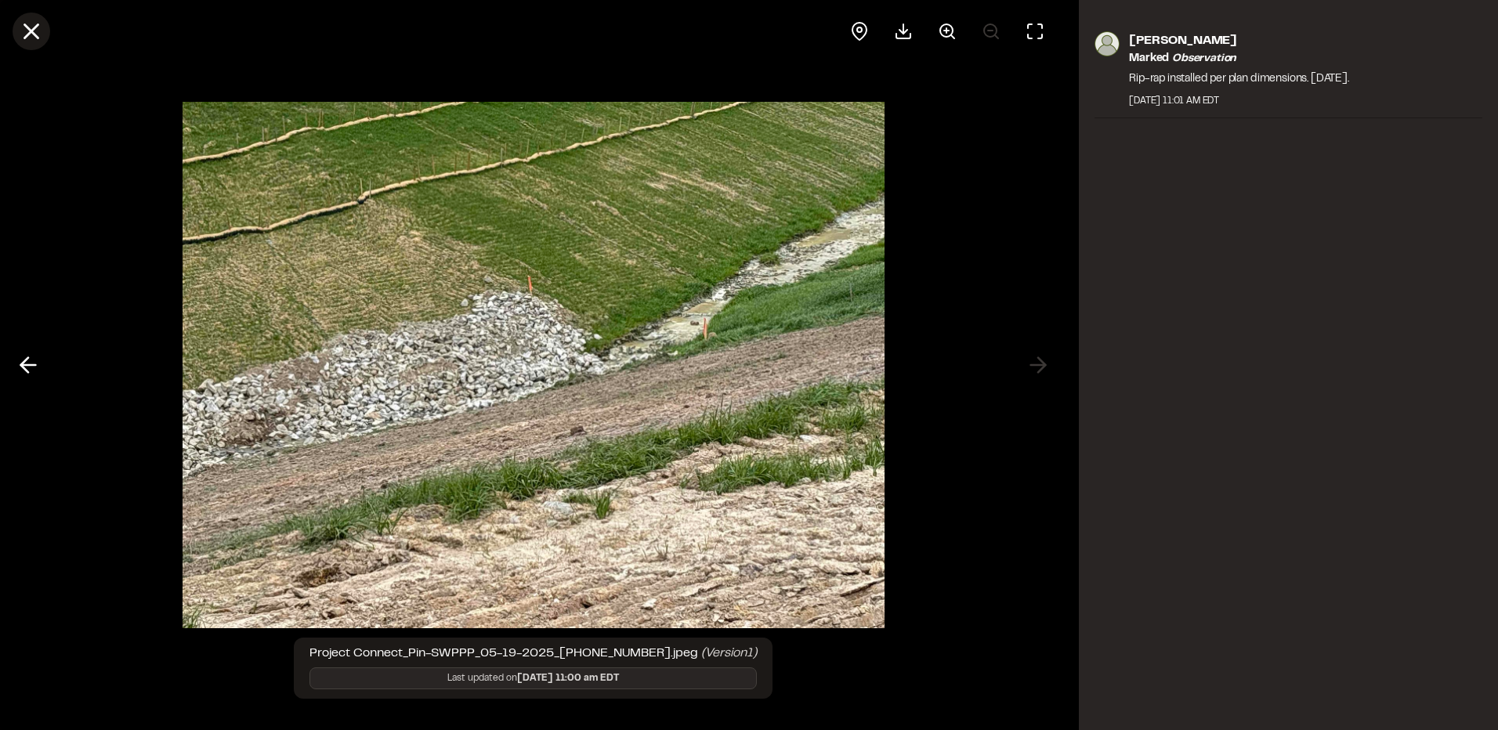
click at [31, 31] on line at bounding box center [31, 31] width 13 height 13
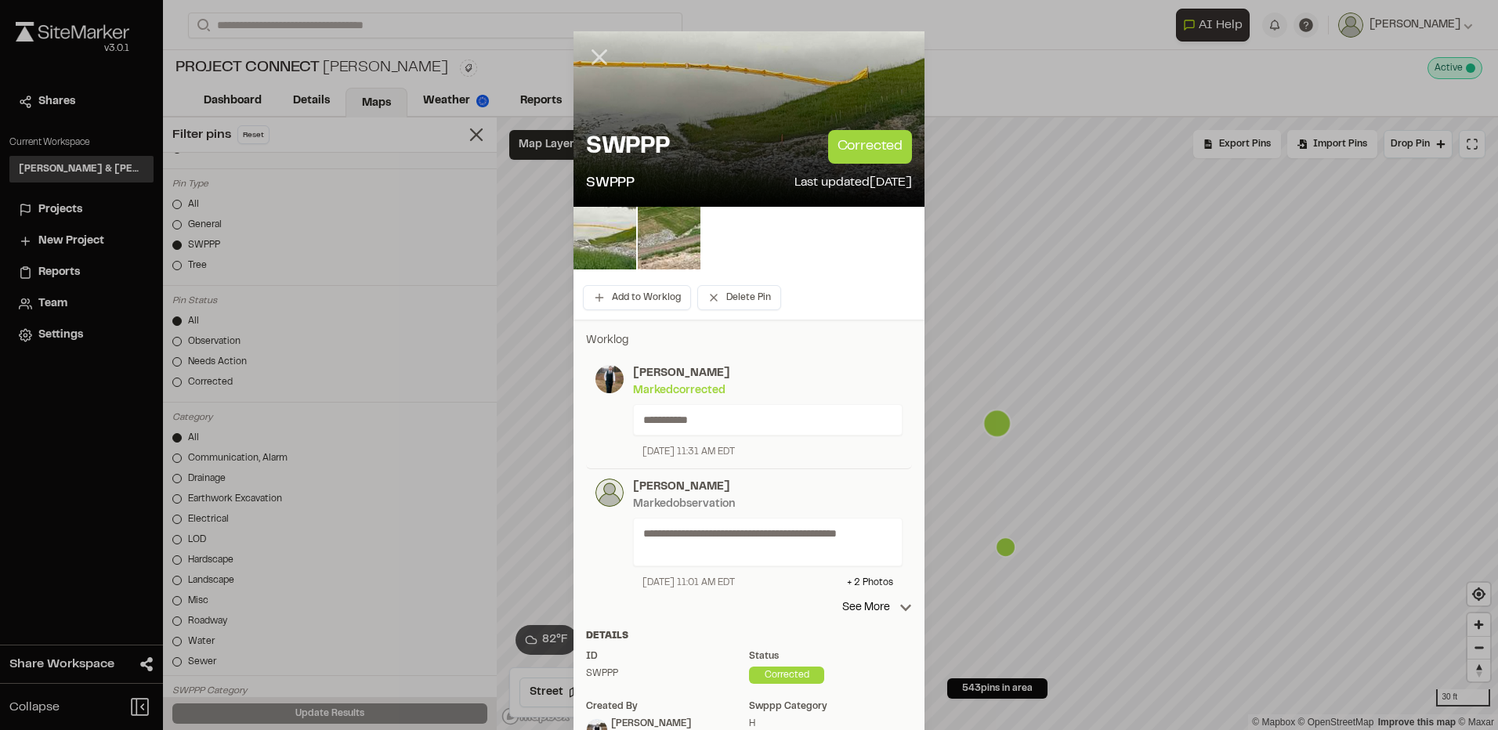
click at [590, 56] on icon at bounding box center [599, 57] width 27 height 27
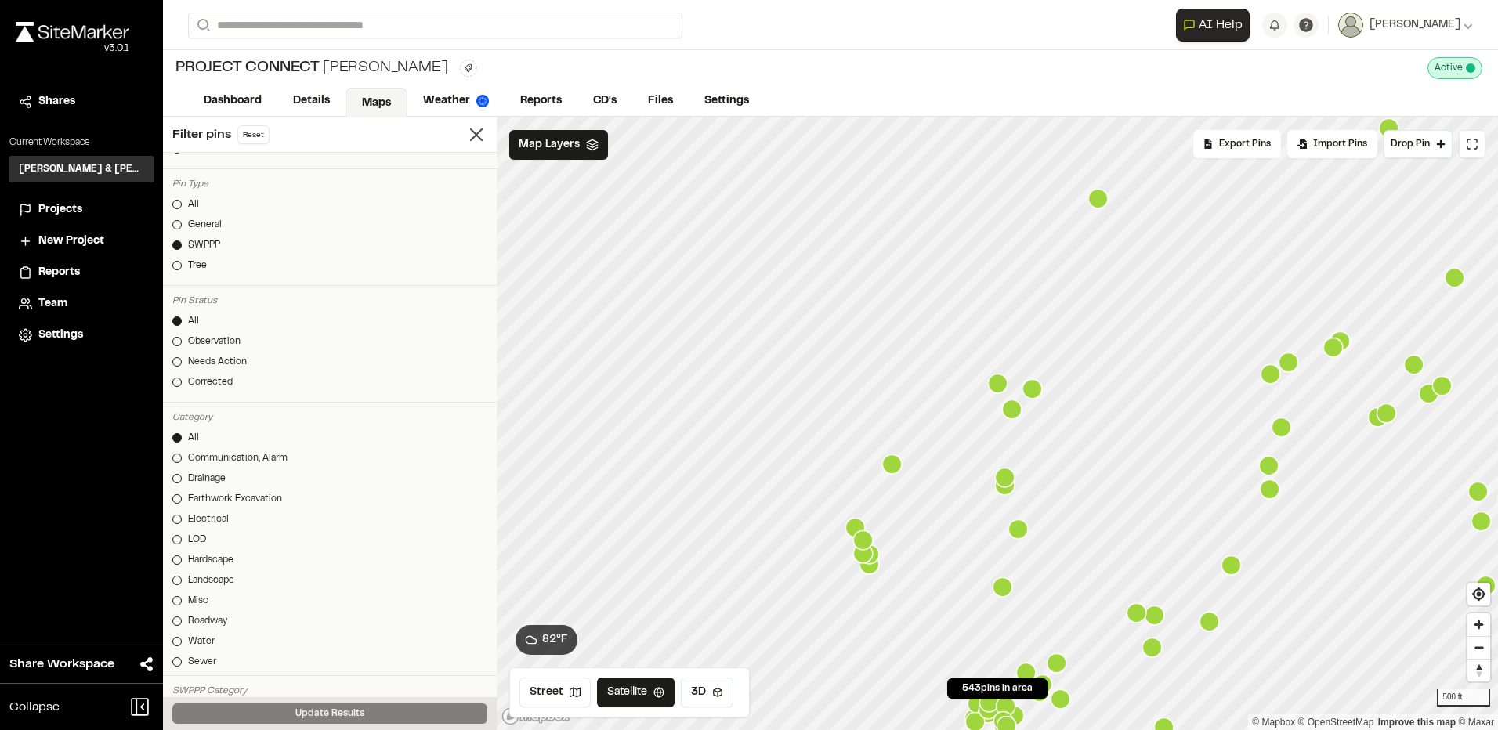
click at [1018, 416] on icon "Map marker" at bounding box center [1012, 410] width 20 height 20
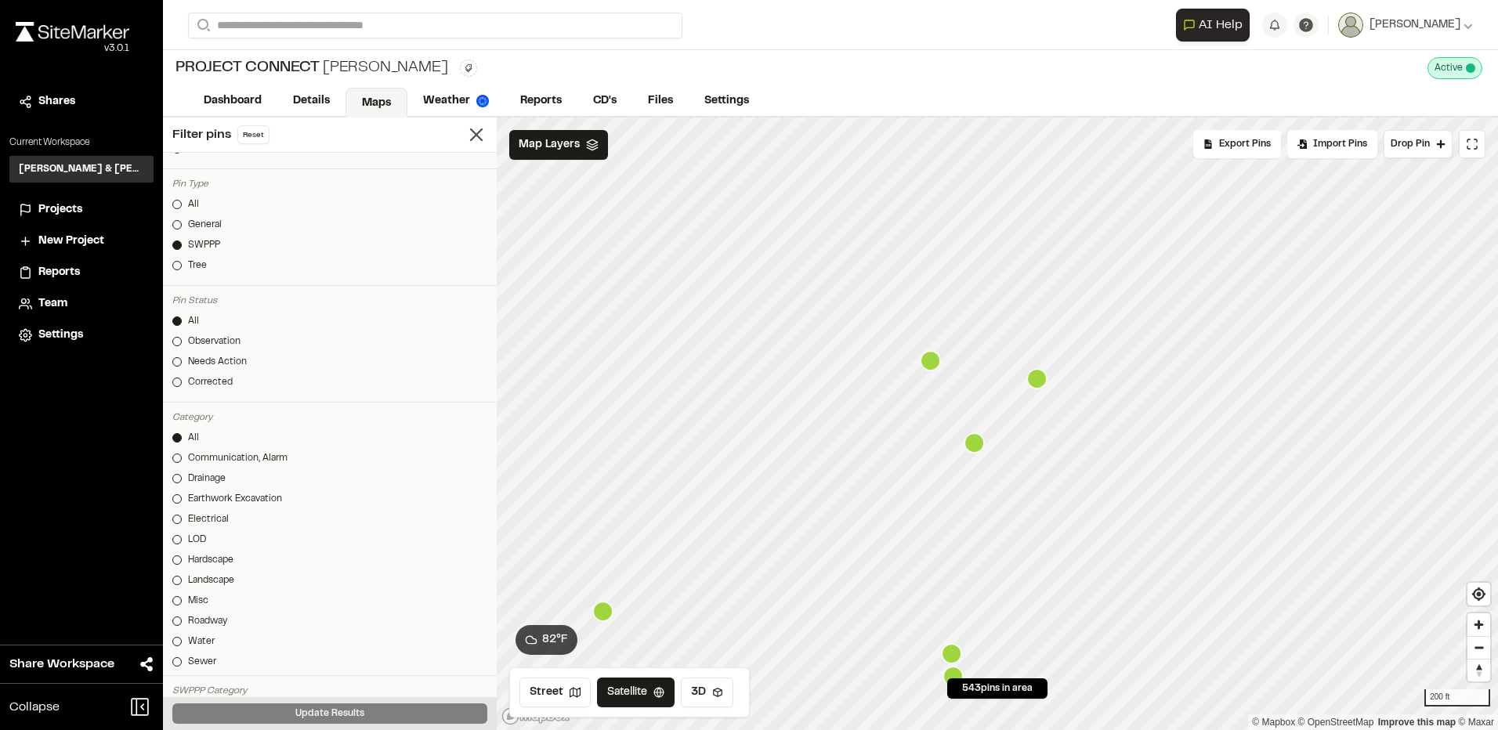
click at [936, 361] on icon "Map marker" at bounding box center [931, 361] width 20 height 20
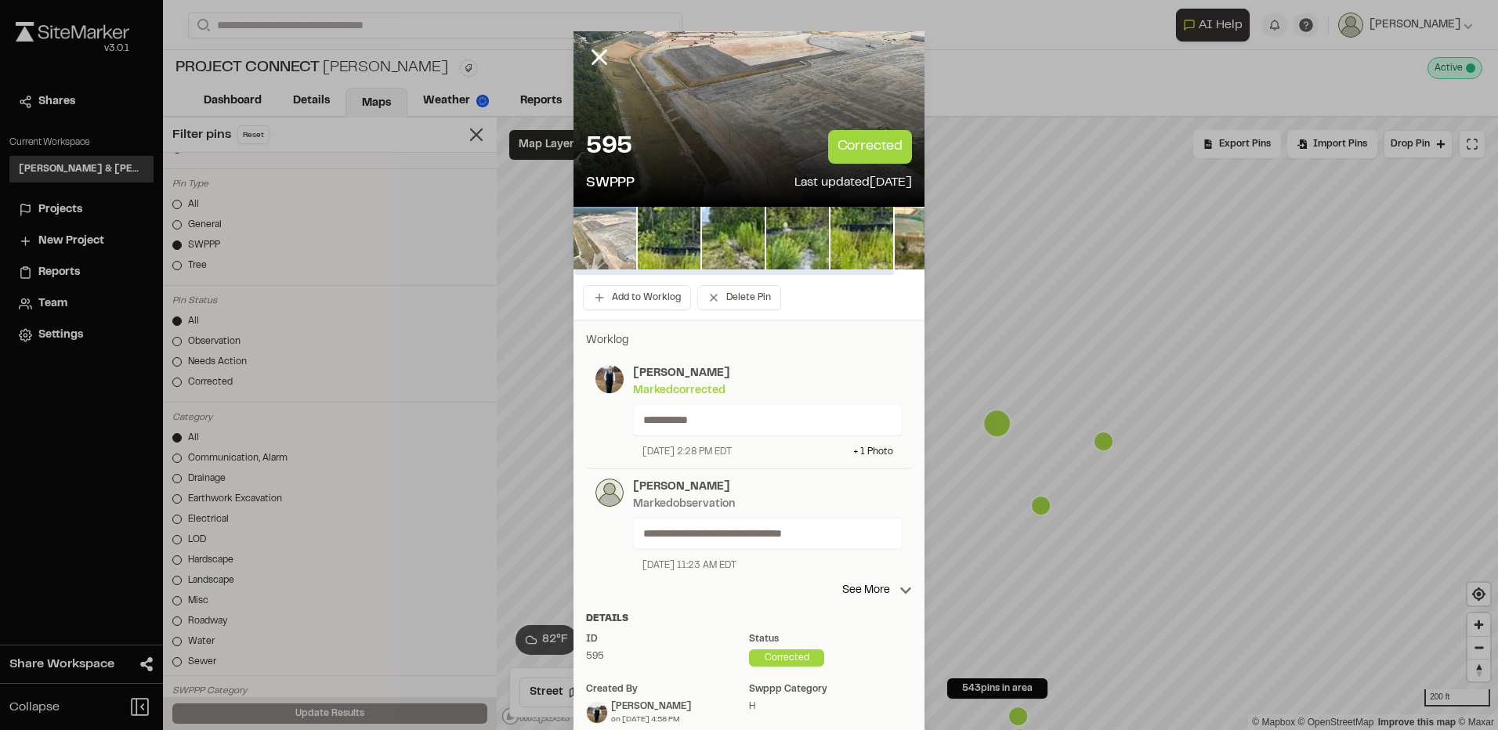
click at [593, 241] on img at bounding box center [605, 238] width 63 height 63
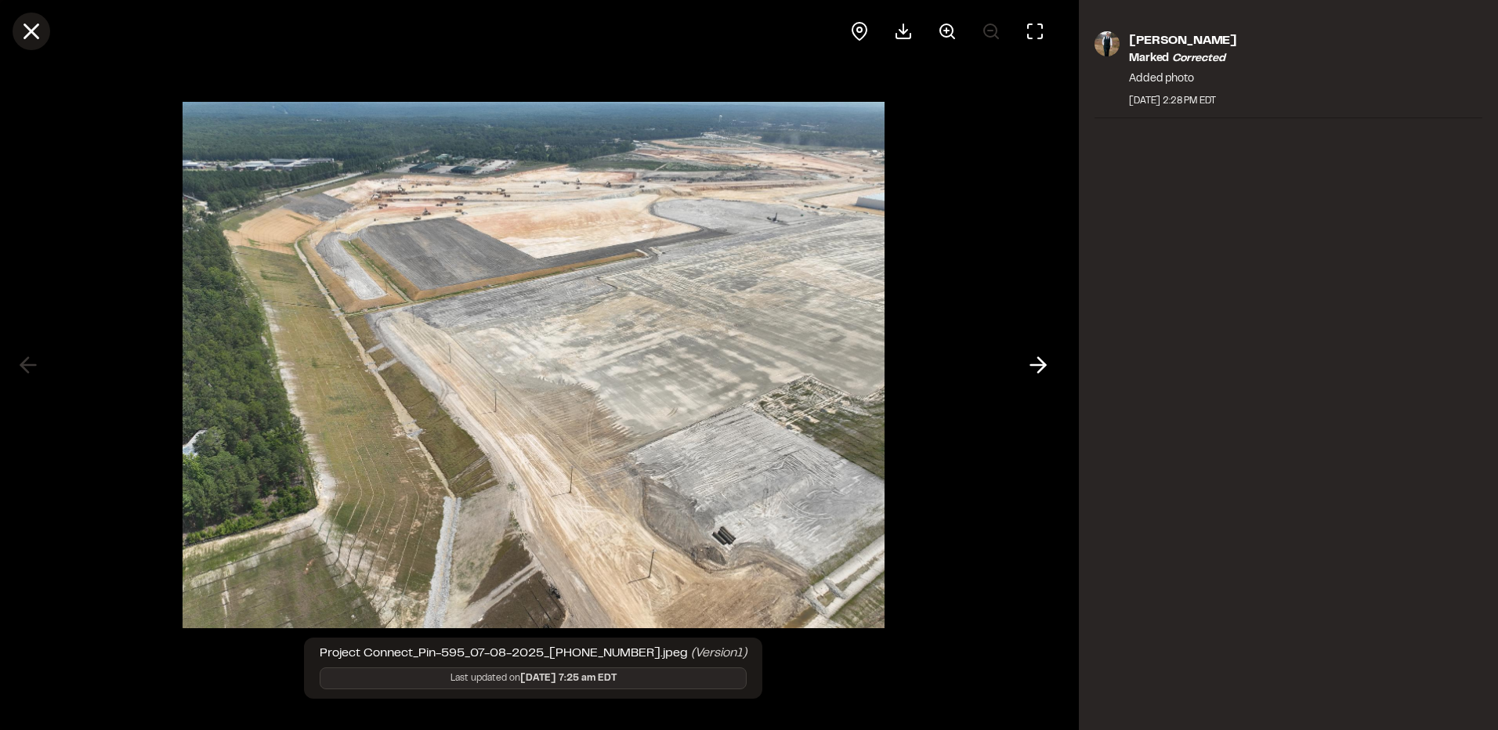
click at [34, 42] on icon at bounding box center [31, 31] width 27 height 27
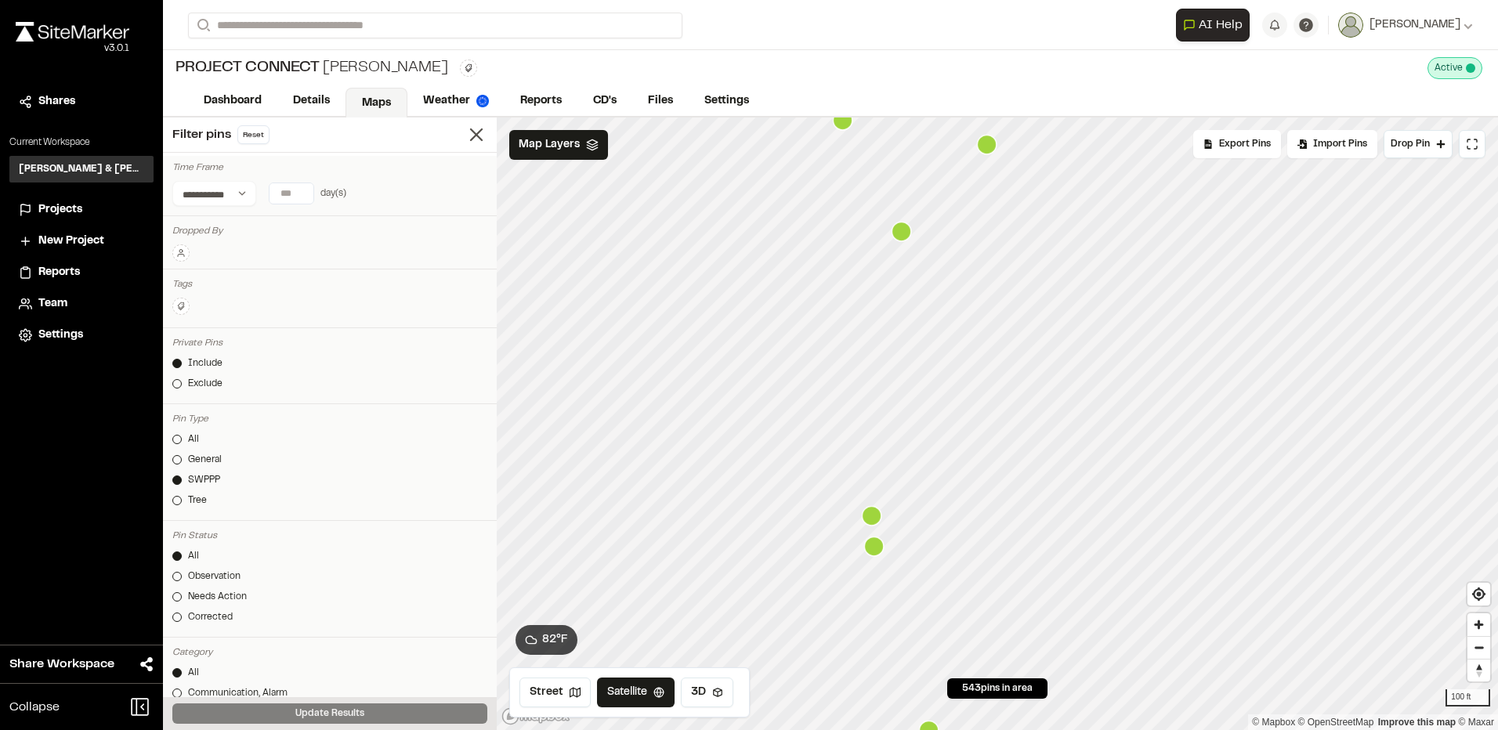
scroll to position [235, 0]
